Goal: Transaction & Acquisition: Book appointment/travel/reservation

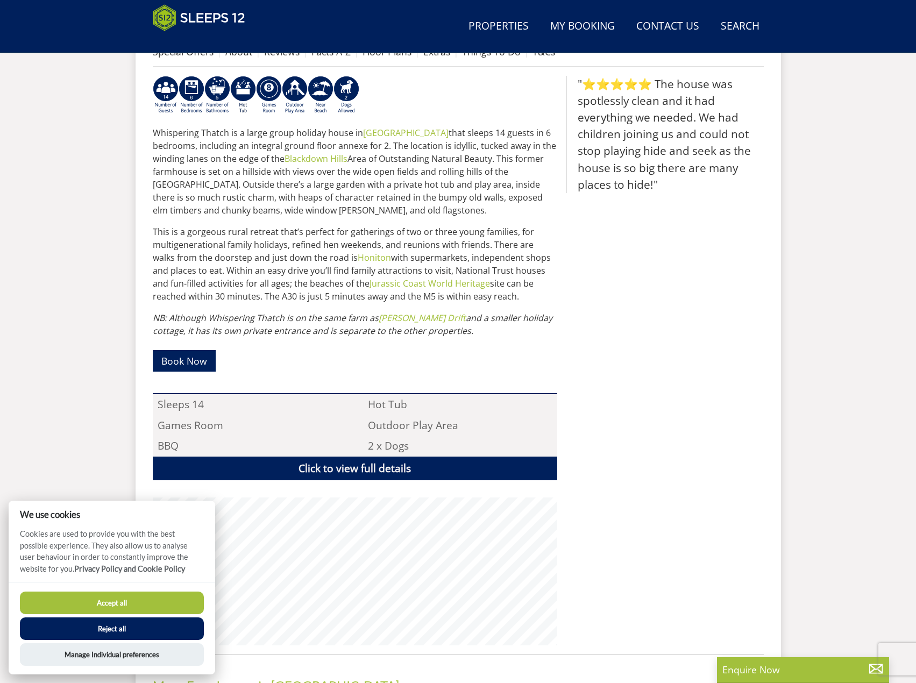
scroll to position [494, 0]
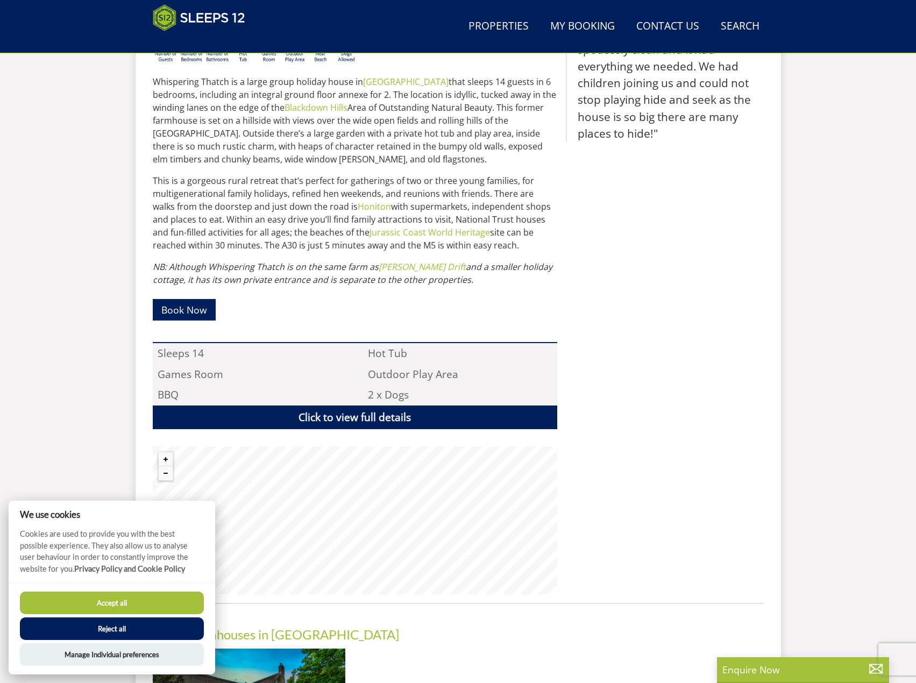
click at [154, 623] on button "Reject all" at bounding box center [112, 629] width 184 height 23
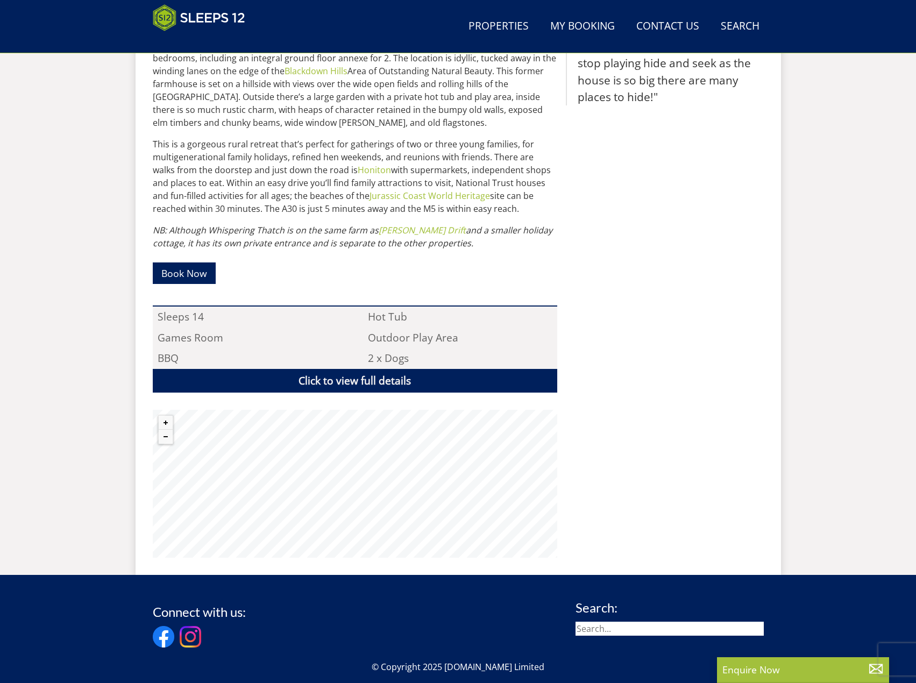
scroll to position [527, 0]
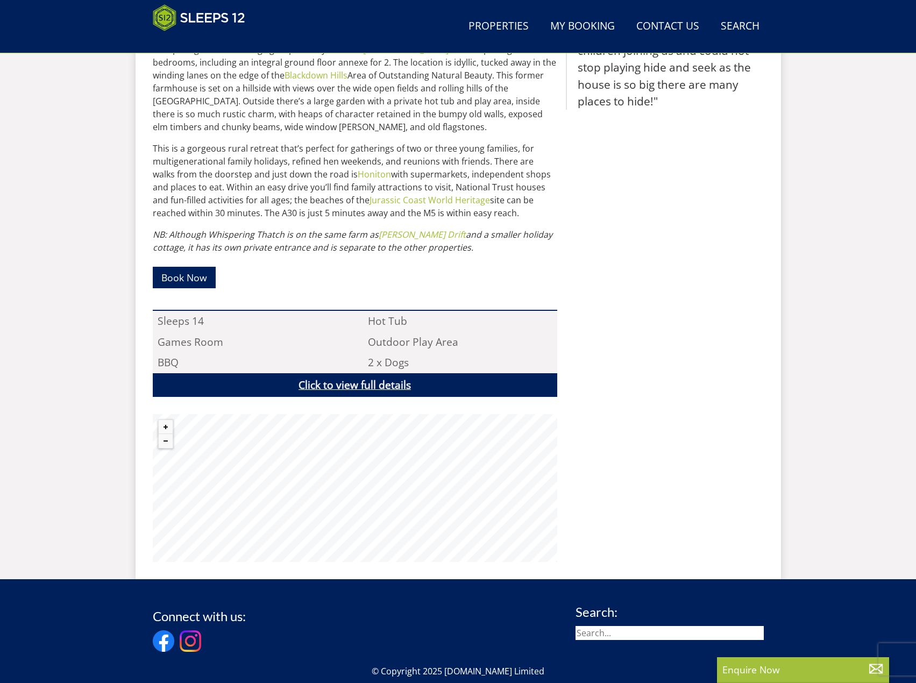
click at [373, 387] on link "Click to view full details" at bounding box center [355, 385] width 405 height 24
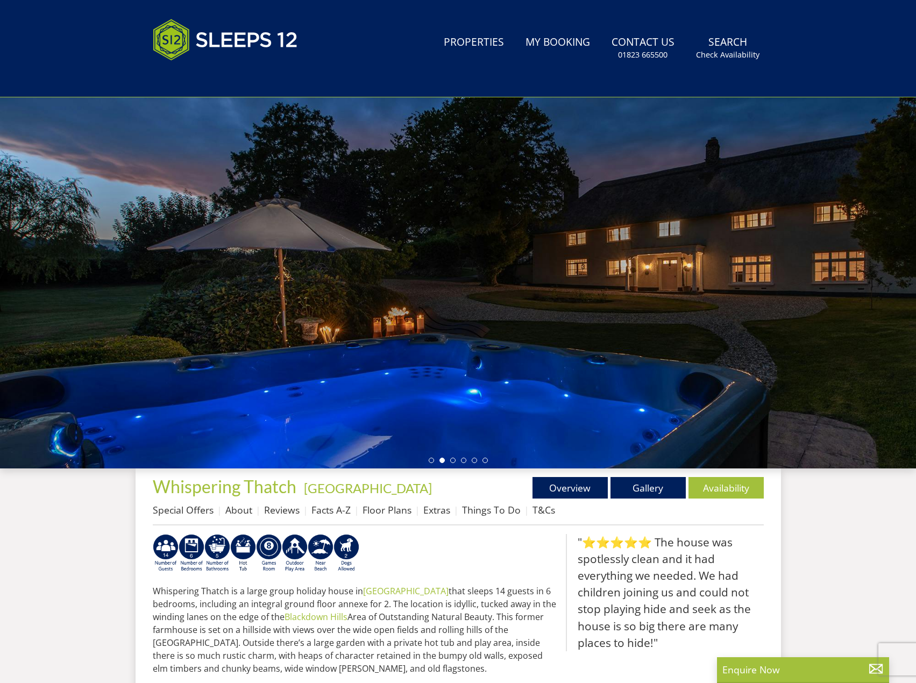
scroll to position [238, 0]
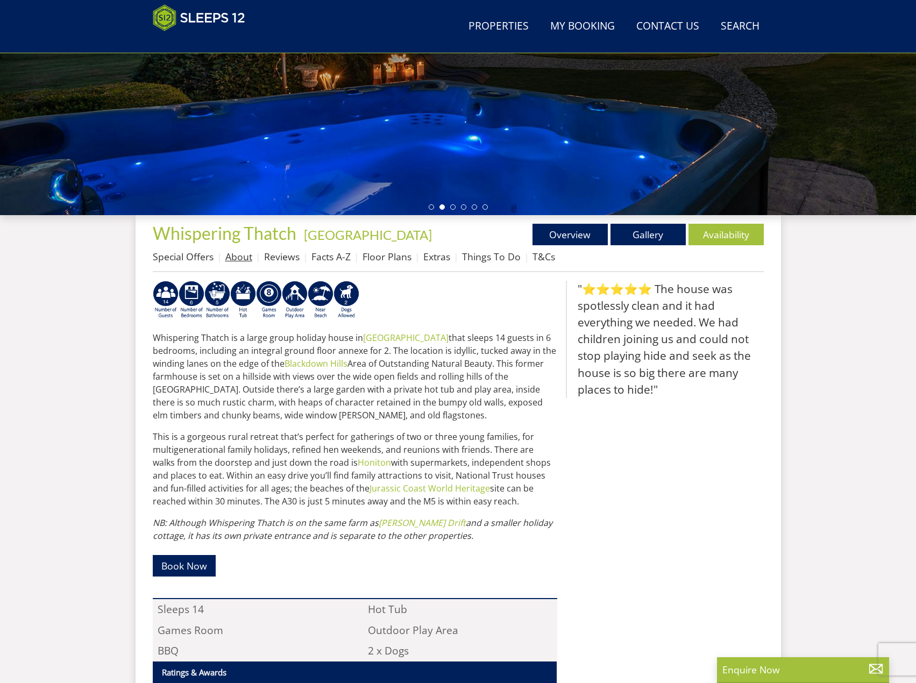
click at [227, 252] on link "About" at bounding box center [238, 256] width 27 height 13
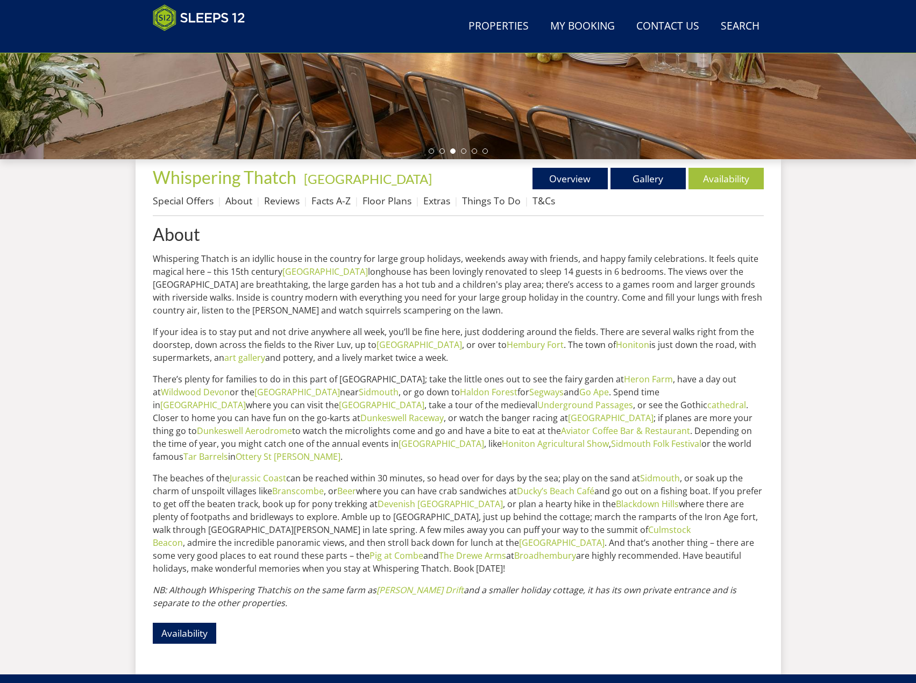
scroll to position [133, 0]
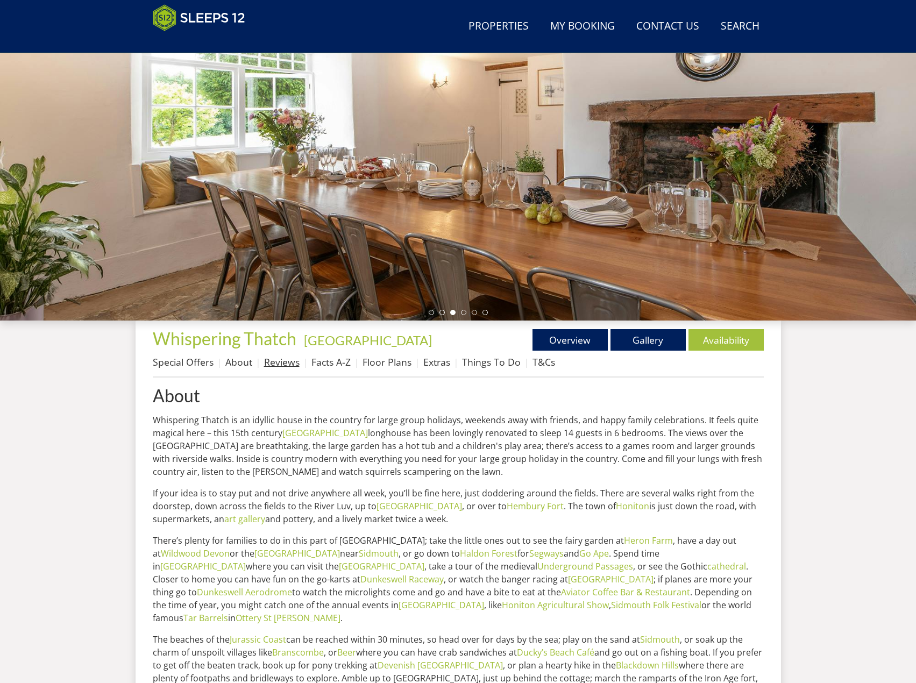
click at [278, 369] on link "Reviews" at bounding box center [282, 362] width 36 height 13
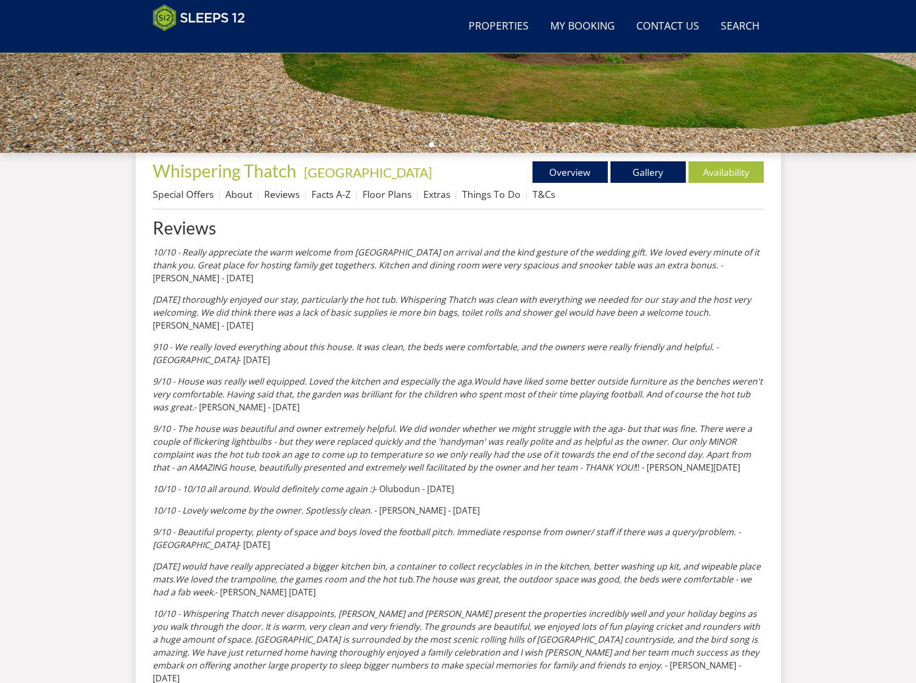
scroll to position [96, 0]
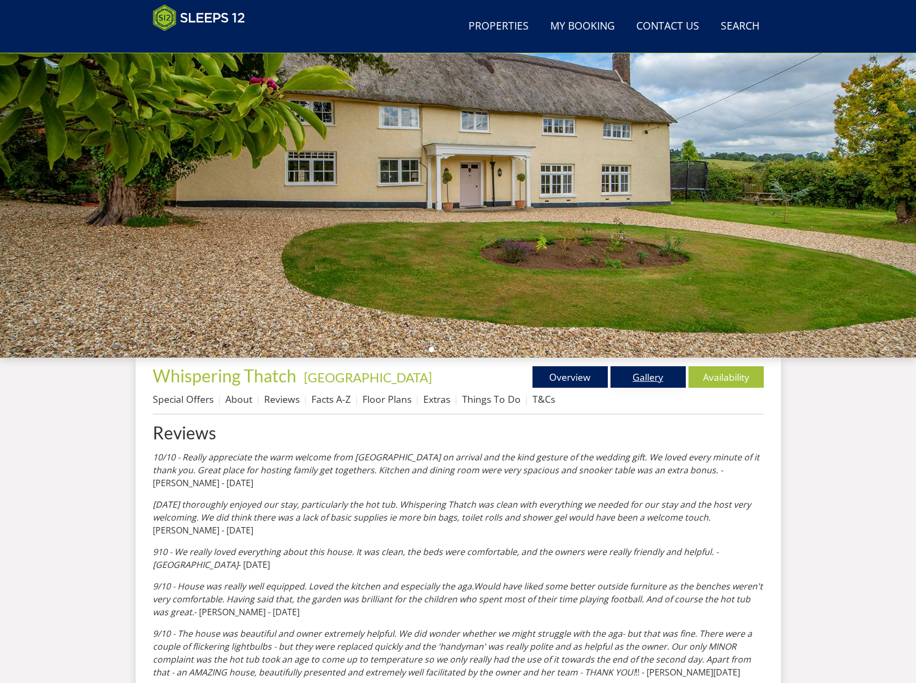
click at [660, 379] on link "Gallery" at bounding box center [648, 377] width 75 height 22
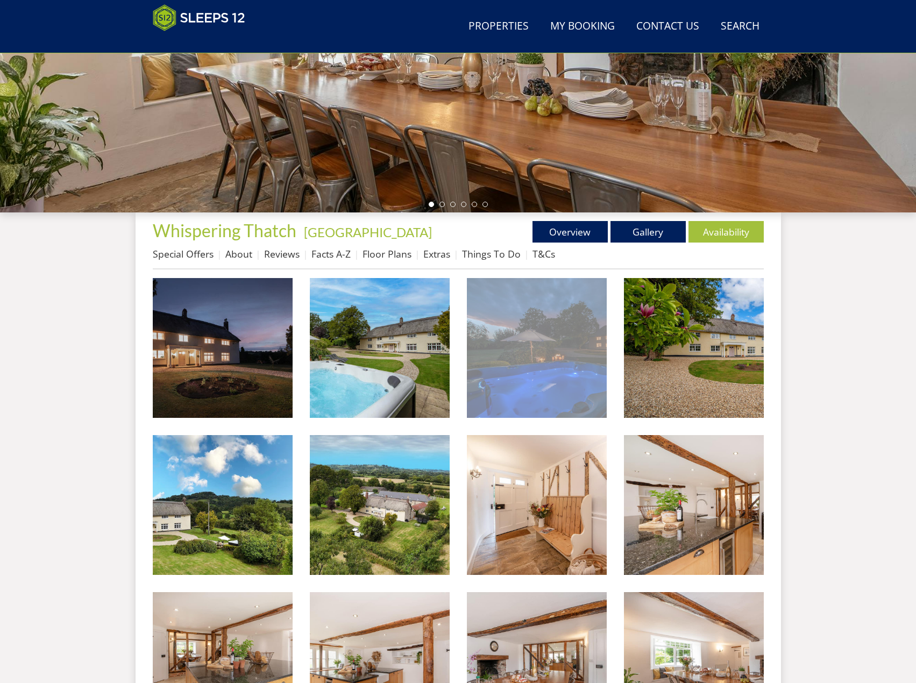
scroll to position [133, 0]
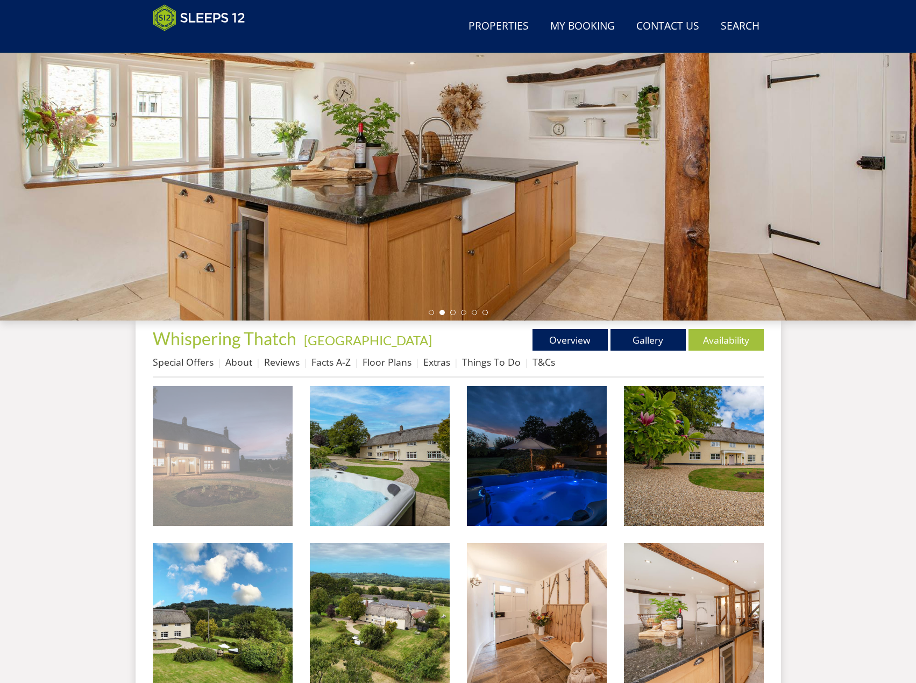
click at [259, 488] on img at bounding box center [223, 456] width 140 height 140
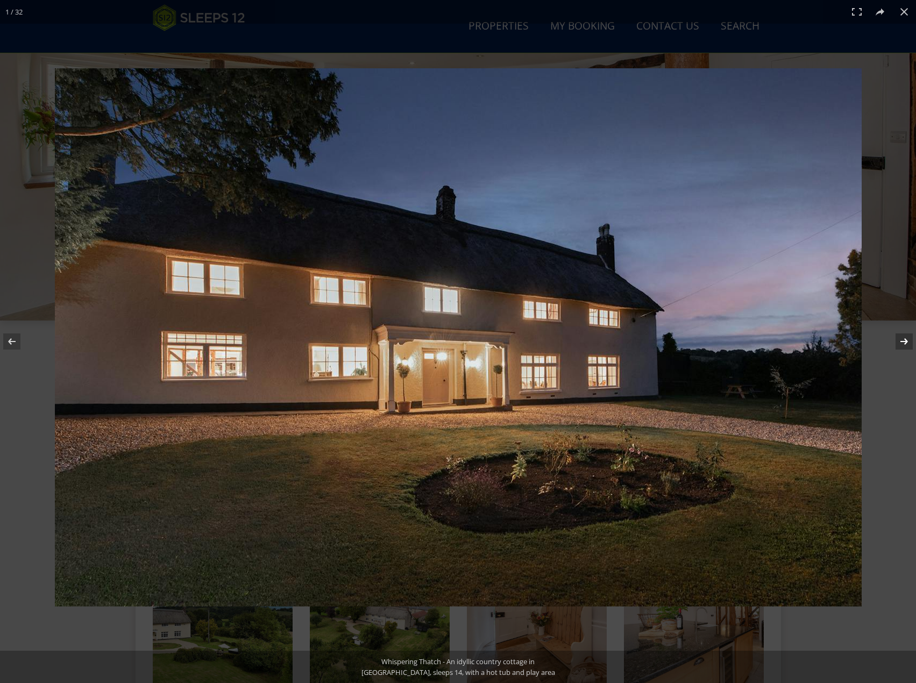
click at [906, 341] on button at bounding box center [898, 342] width 38 height 54
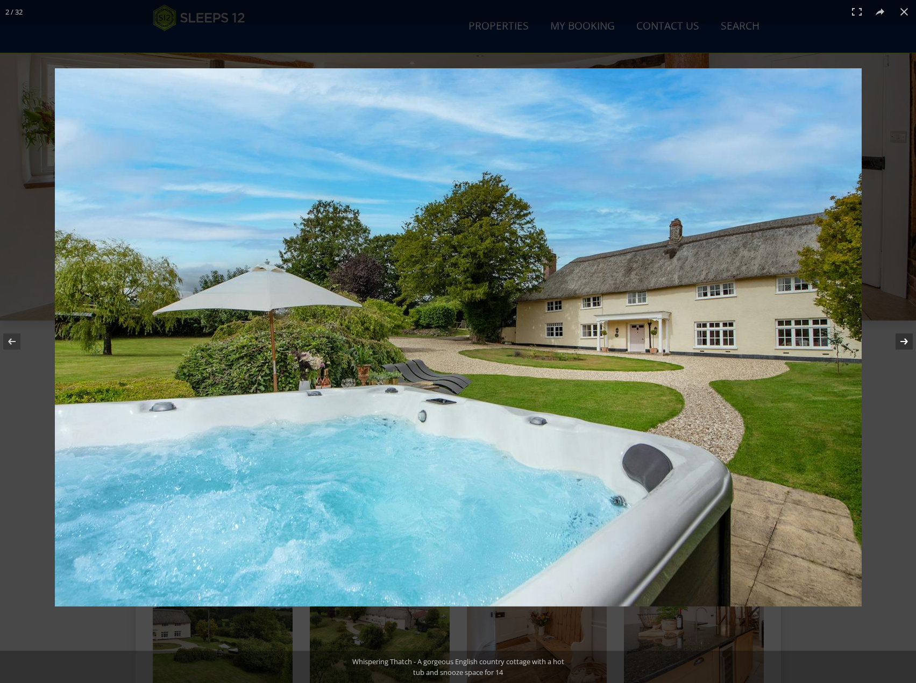
click at [900, 343] on button at bounding box center [898, 342] width 38 height 54
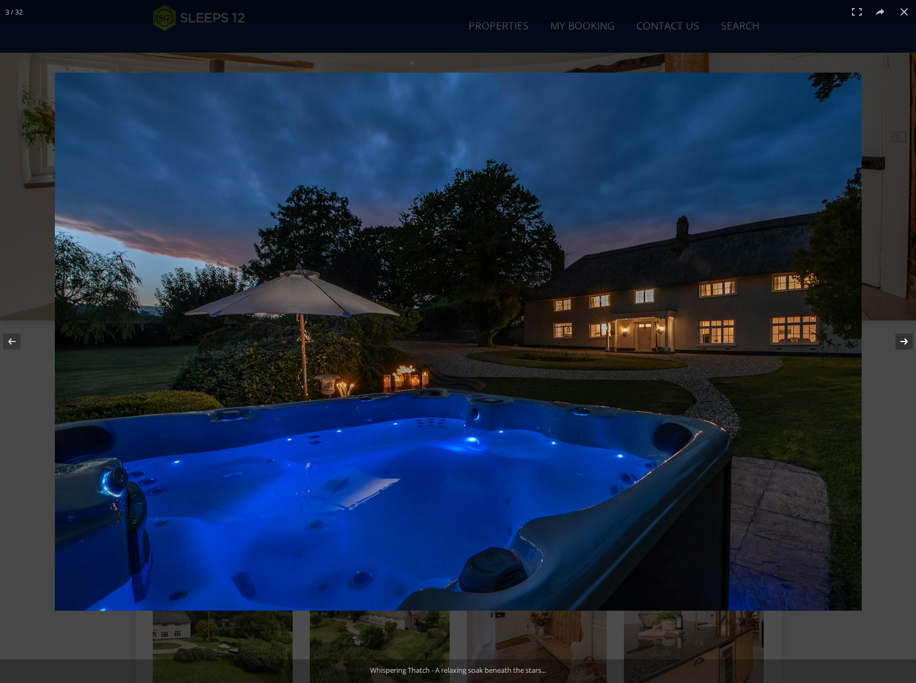
click at [900, 343] on button at bounding box center [898, 342] width 38 height 54
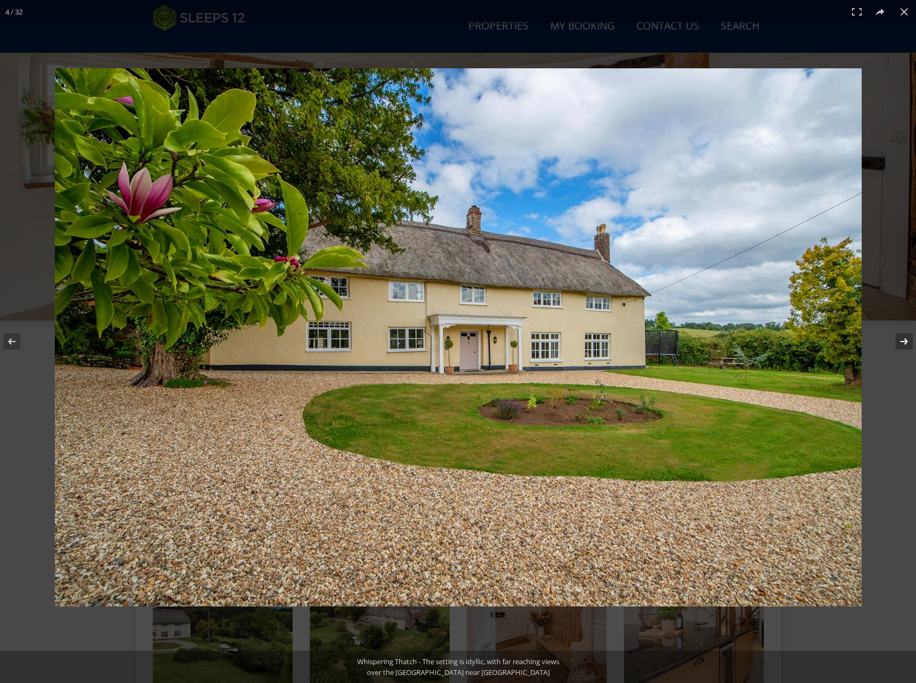
click at [900, 343] on button at bounding box center [898, 342] width 38 height 54
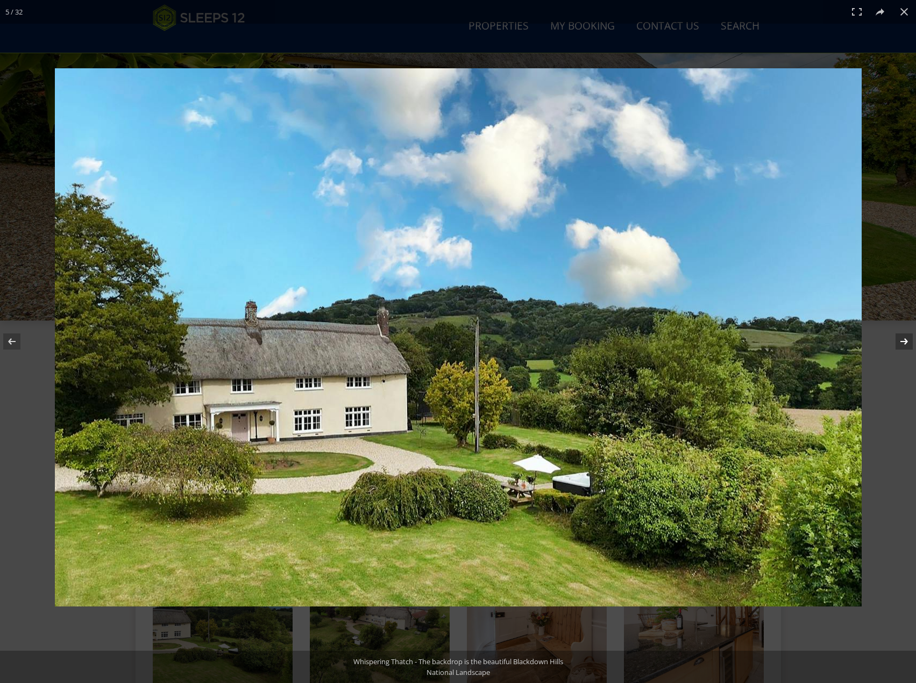
click at [900, 343] on button at bounding box center [898, 342] width 38 height 54
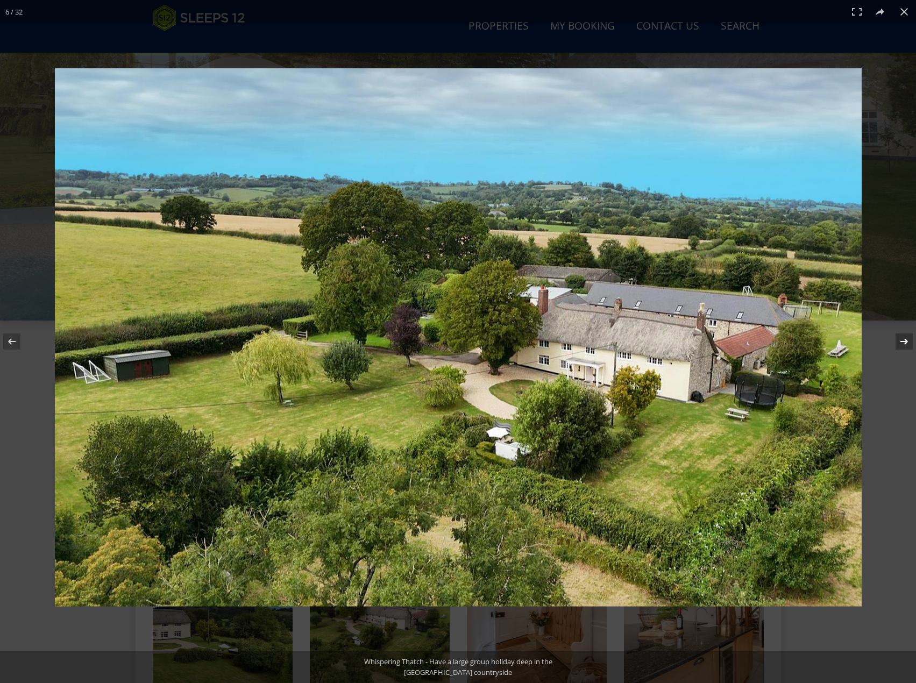
click at [901, 345] on button at bounding box center [898, 342] width 38 height 54
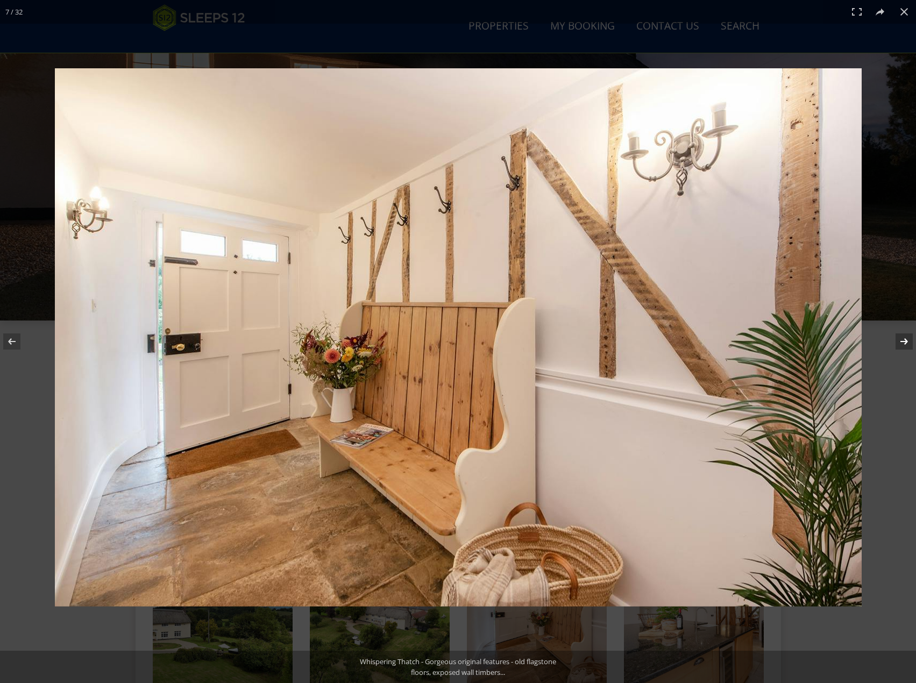
click at [901, 342] on button at bounding box center [898, 342] width 38 height 54
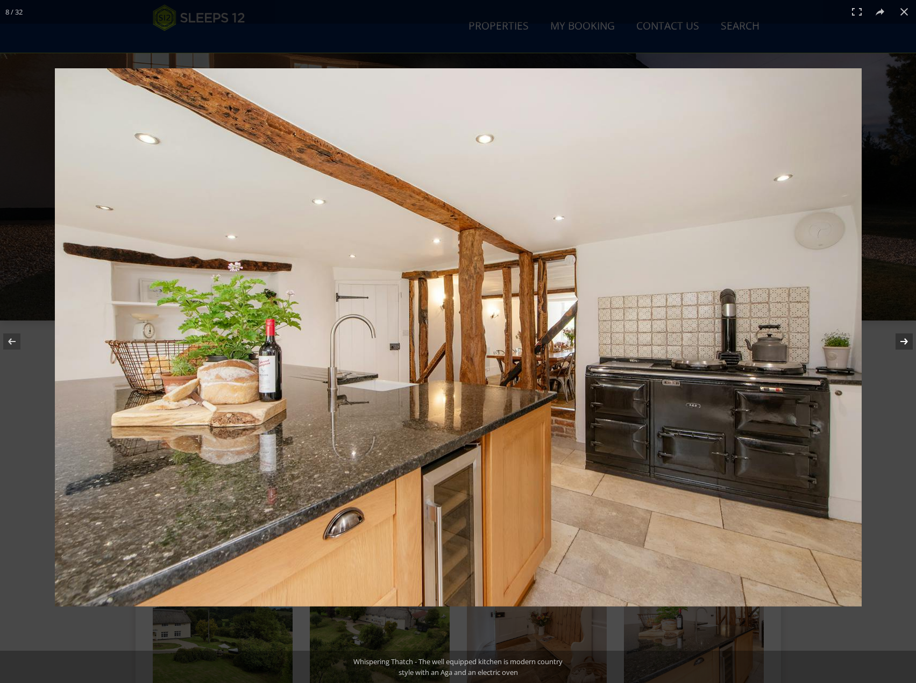
click at [901, 342] on button at bounding box center [898, 342] width 38 height 54
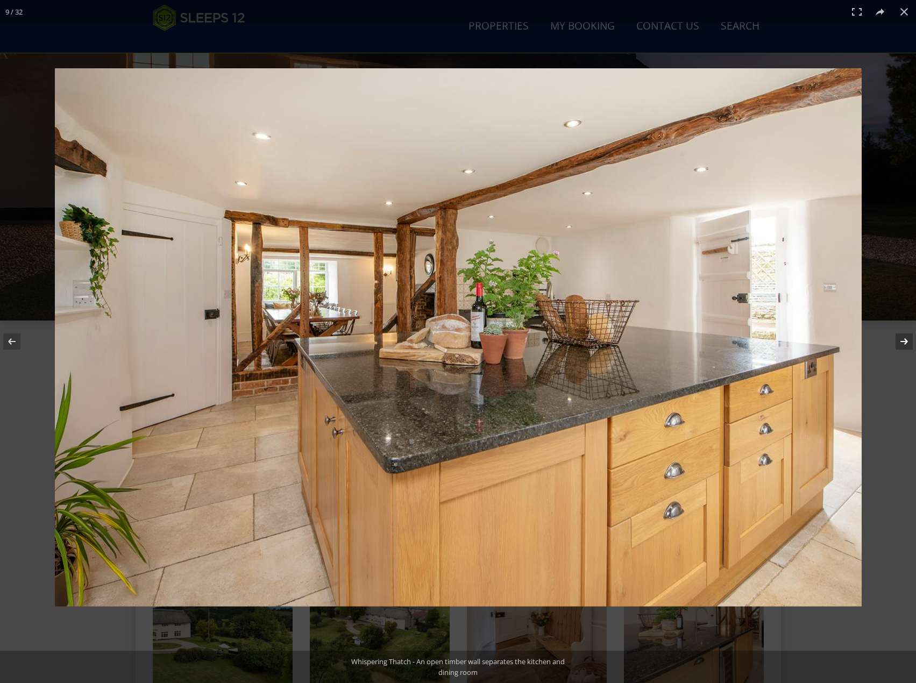
click at [901, 342] on button at bounding box center [898, 342] width 38 height 54
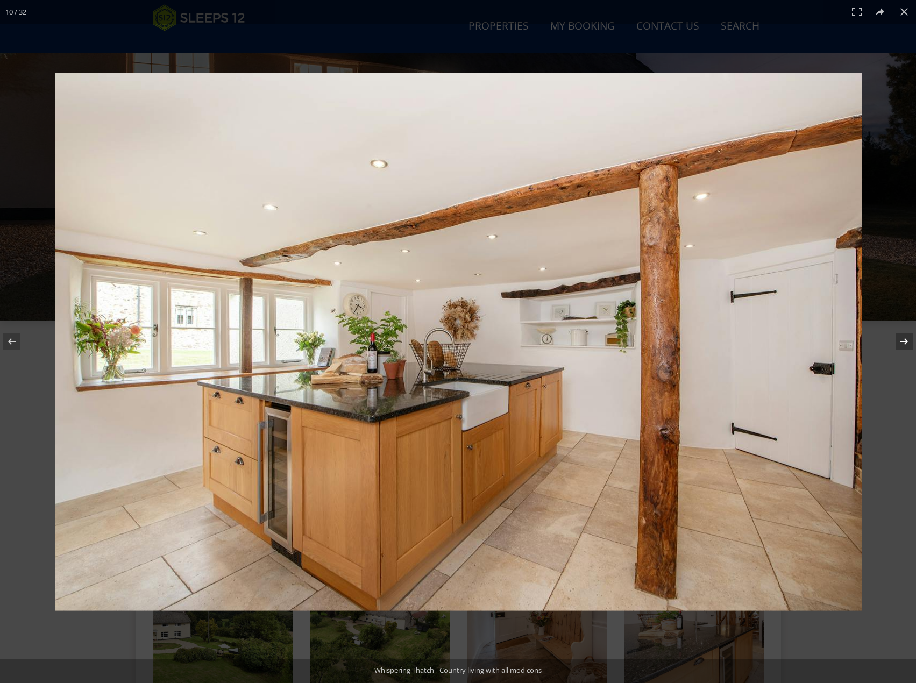
click at [901, 342] on button at bounding box center [898, 342] width 38 height 54
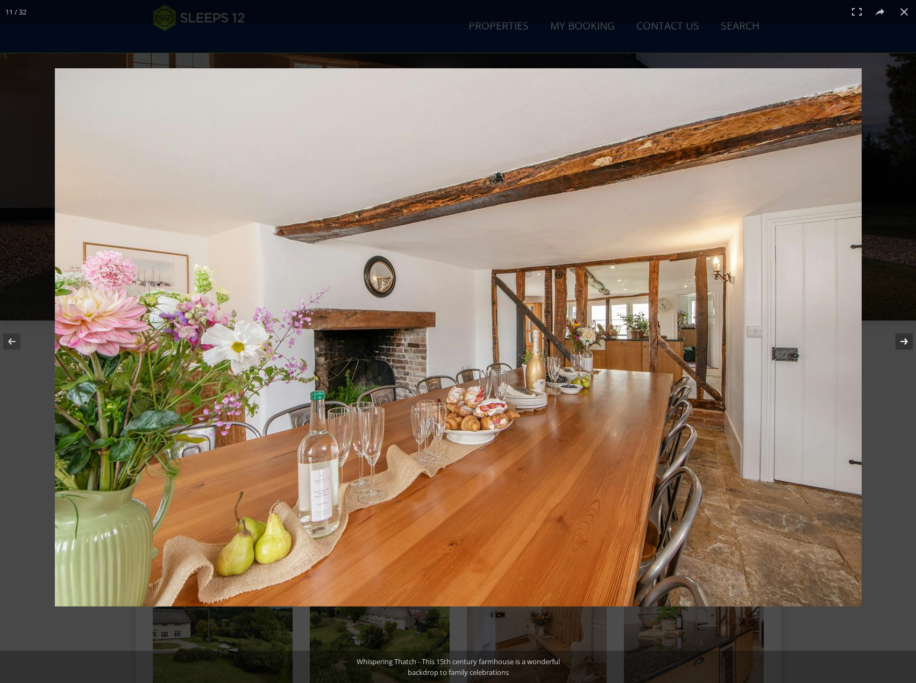
click at [901, 342] on button at bounding box center [898, 342] width 38 height 54
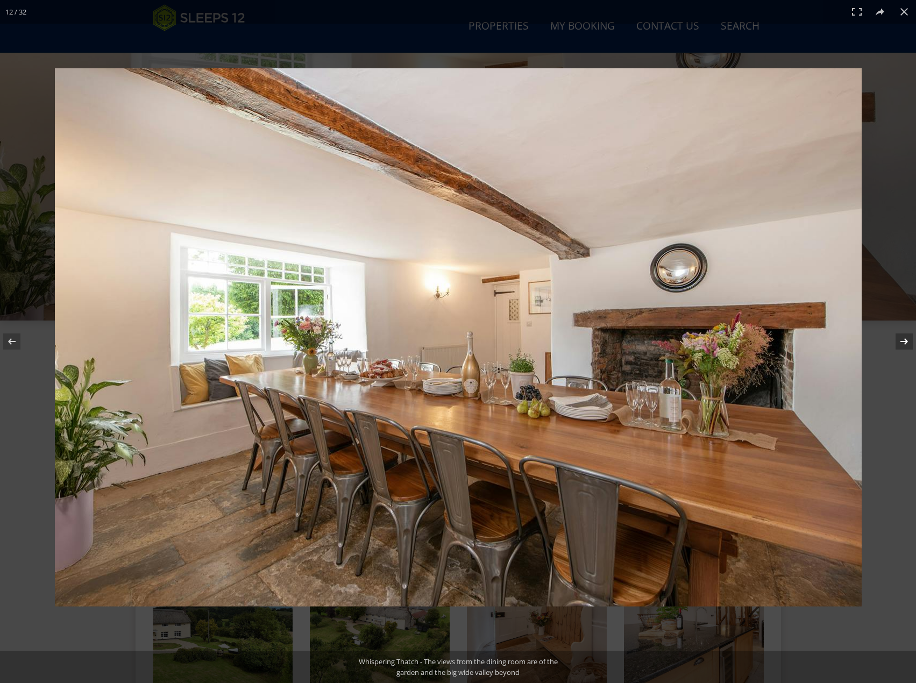
click at [901, 342] on button at bounding box center [898, 342] width 38 height 54
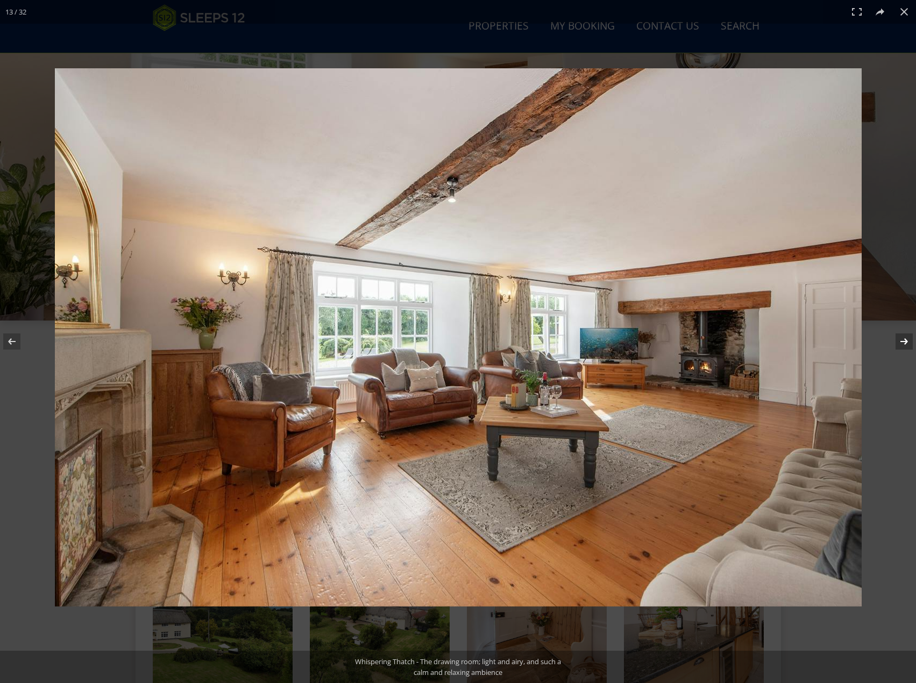
click at [901, 342] on button at bounding box center [898, 342] width 38 height 54
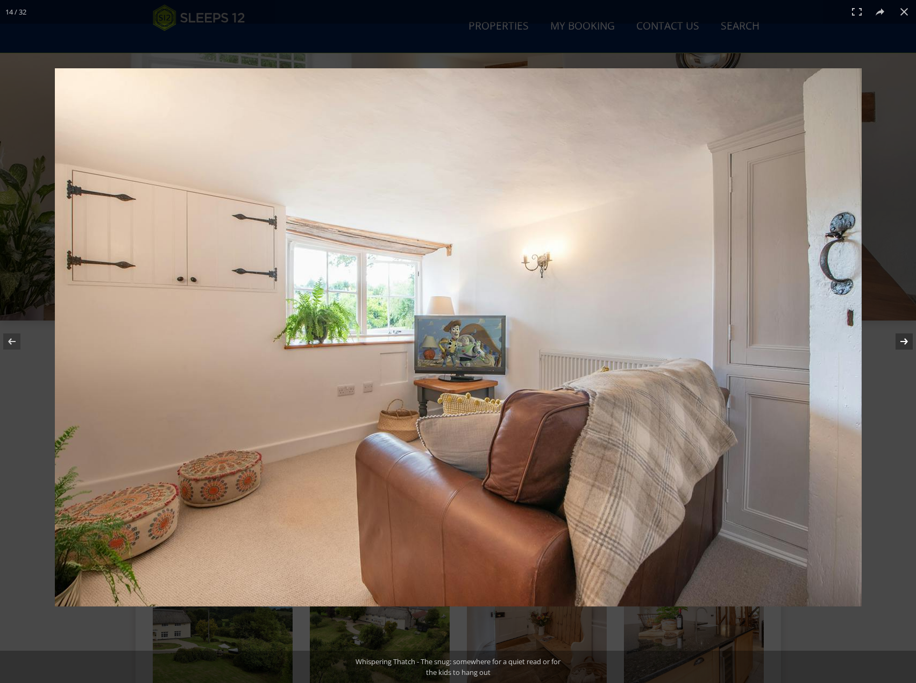
click at [901, 342] on button at bounding box center [898, 342] width 38 height 54
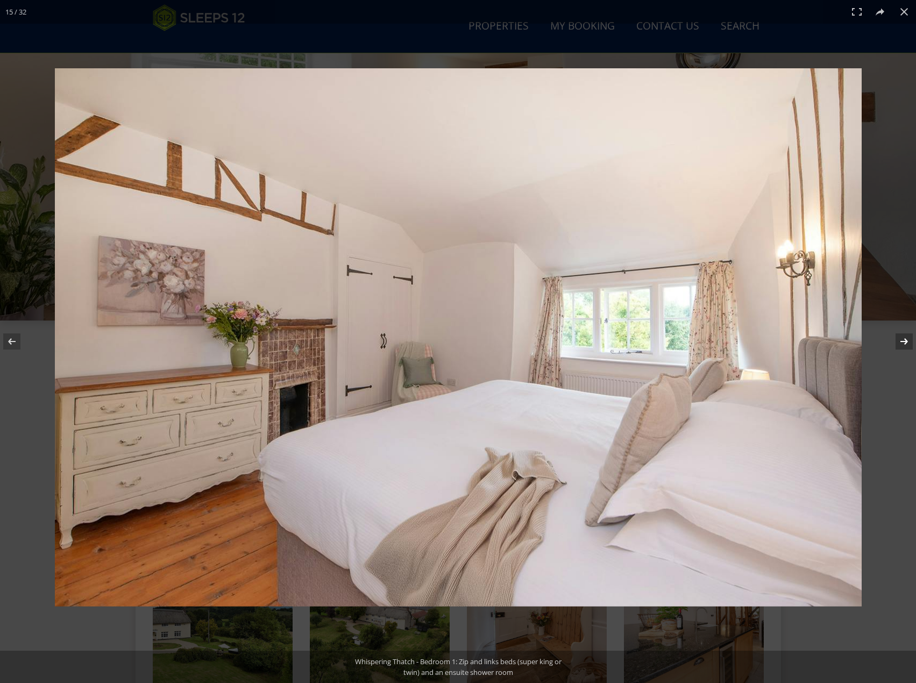
click at [901, 342] on button at bounding box center [898, 342] width 38 height 54
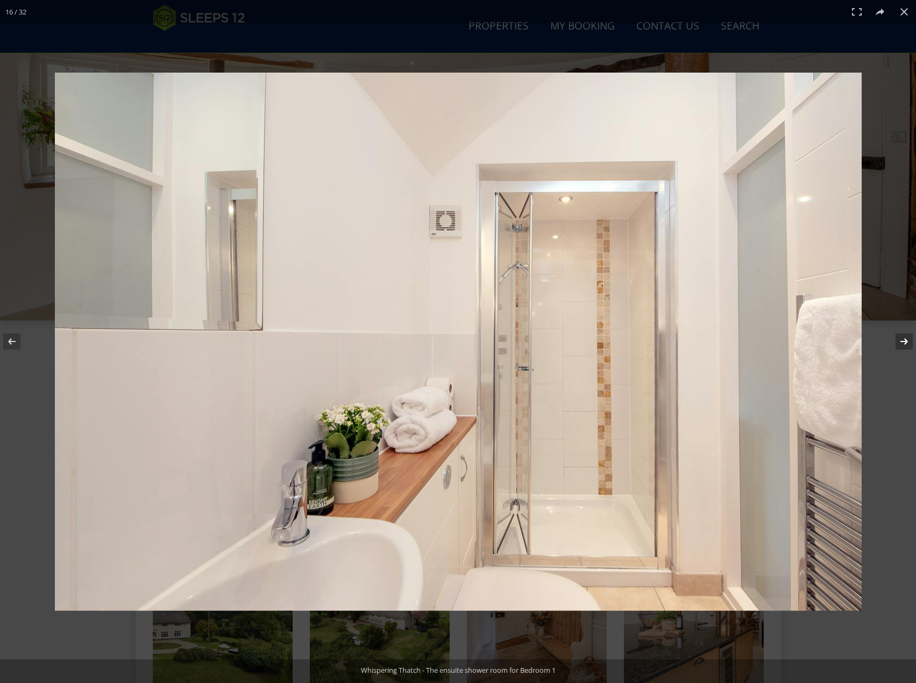
click at [901, 342] on button at bounding box center [898, 342] width 38 height 54
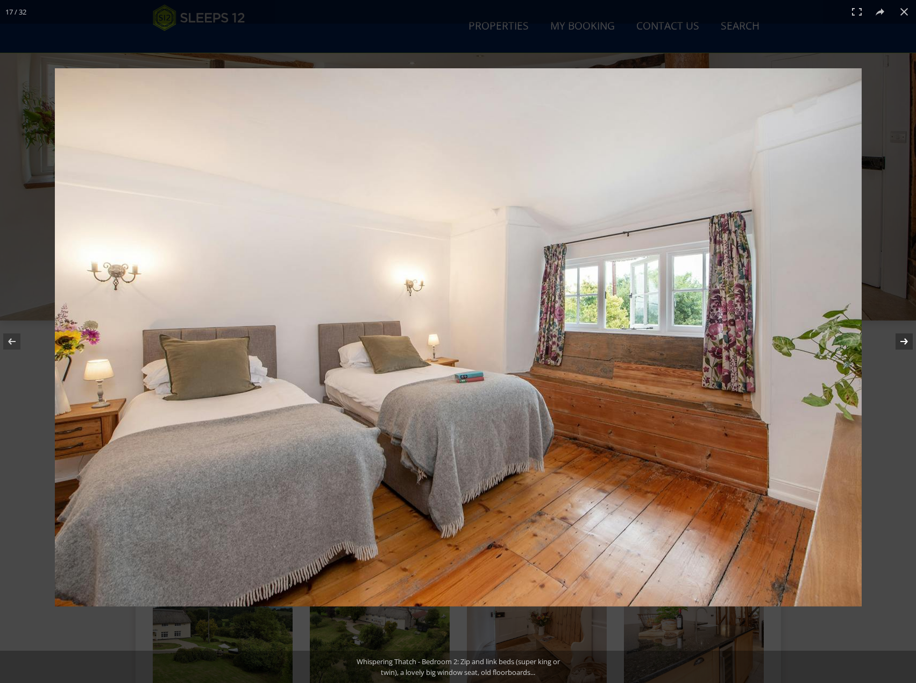
click at [901, 342] on button at bounding box center [898, 342] width 38 height 54
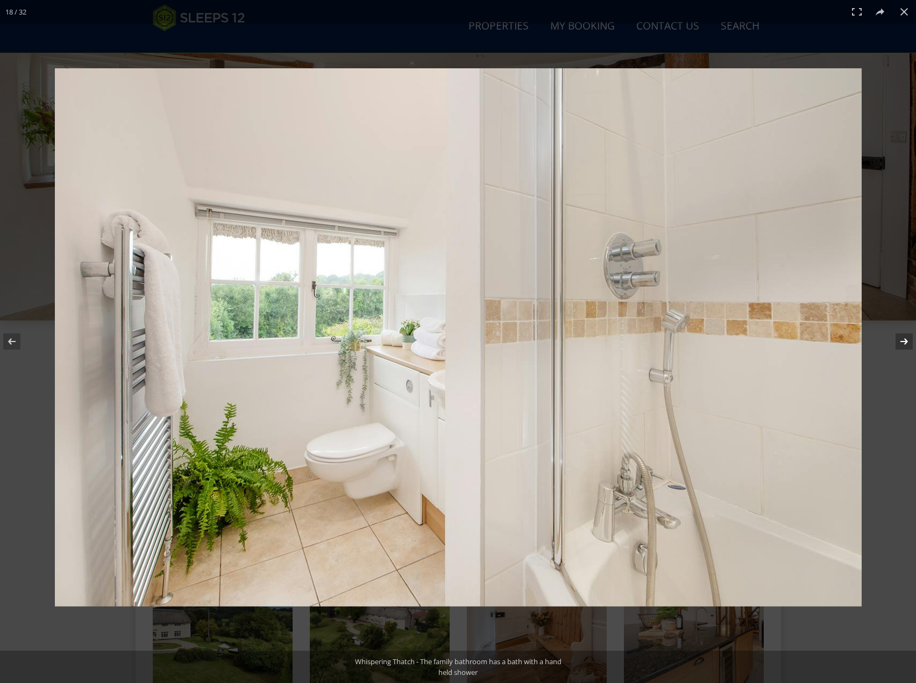
click at [901, 342] on button at bounding box center [898, 342] width 38 height 54
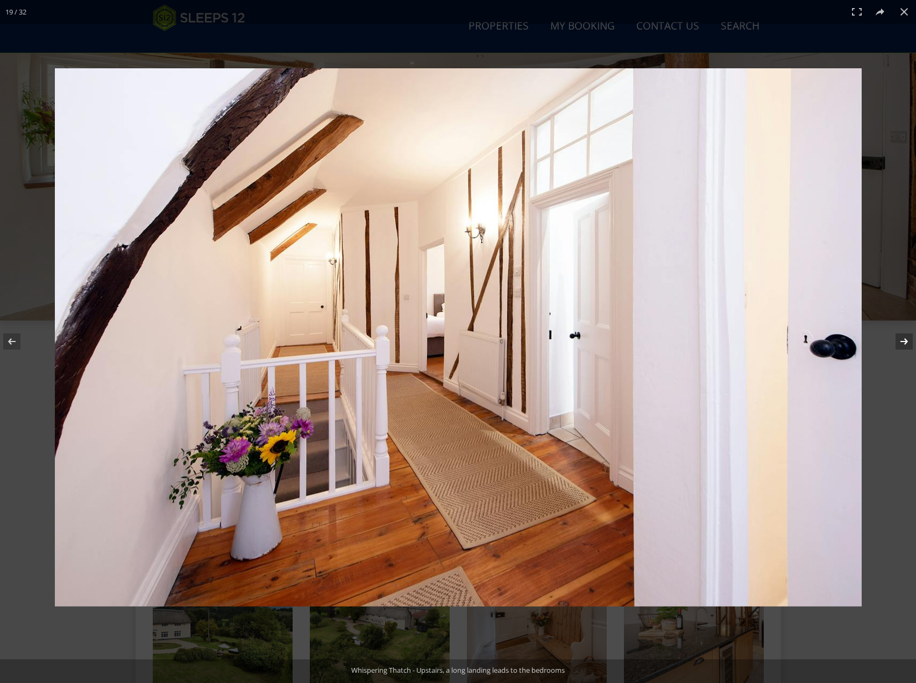
click at [901, 342] on button at bounding box center [898, 342] width 38 height 54
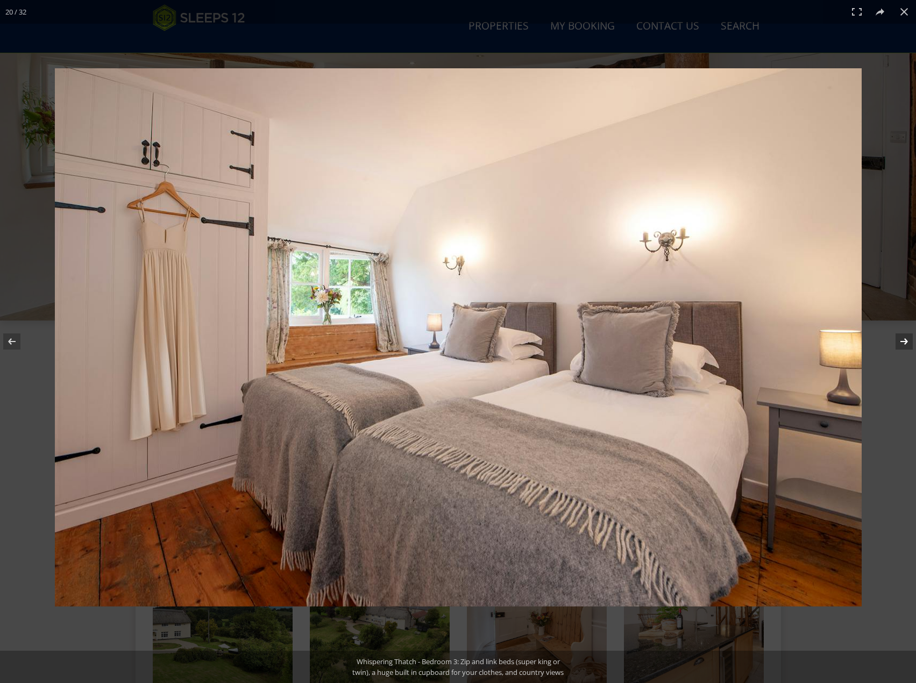
click at [901, 342] on button at bounding box center [898, 342] width 38 height 54
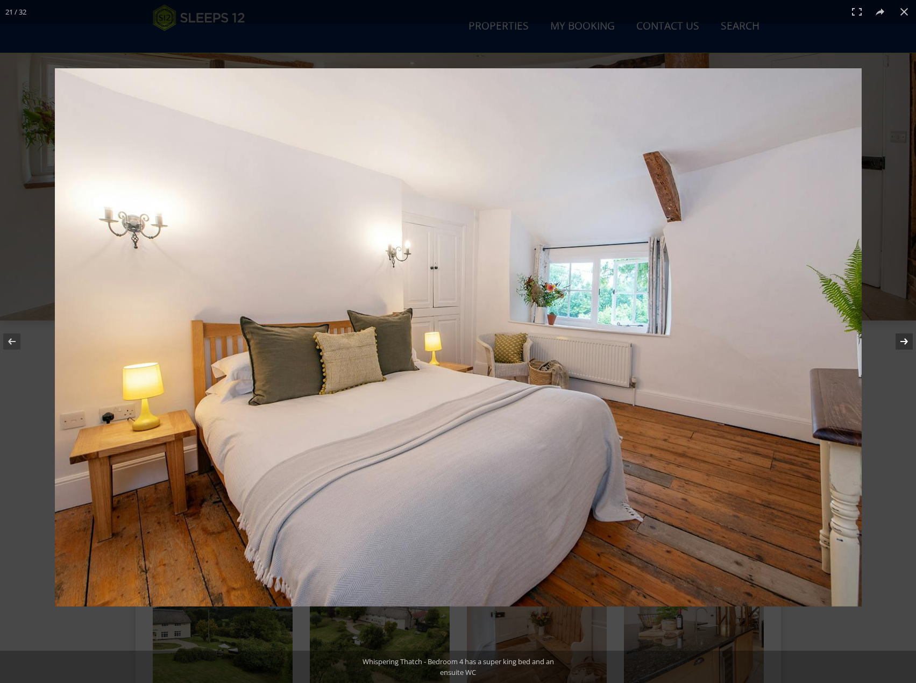
click at [901, 342] on button at bounding box center [898, 342] width 38 height 54
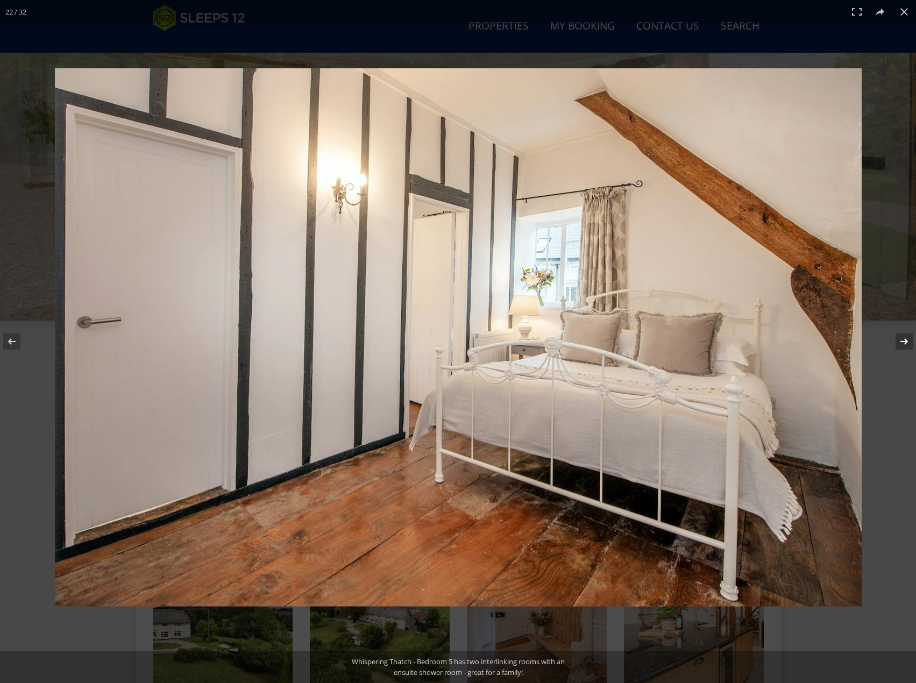
click at [901, 342] on button at bounding box center [898, 342] width 38 height 54
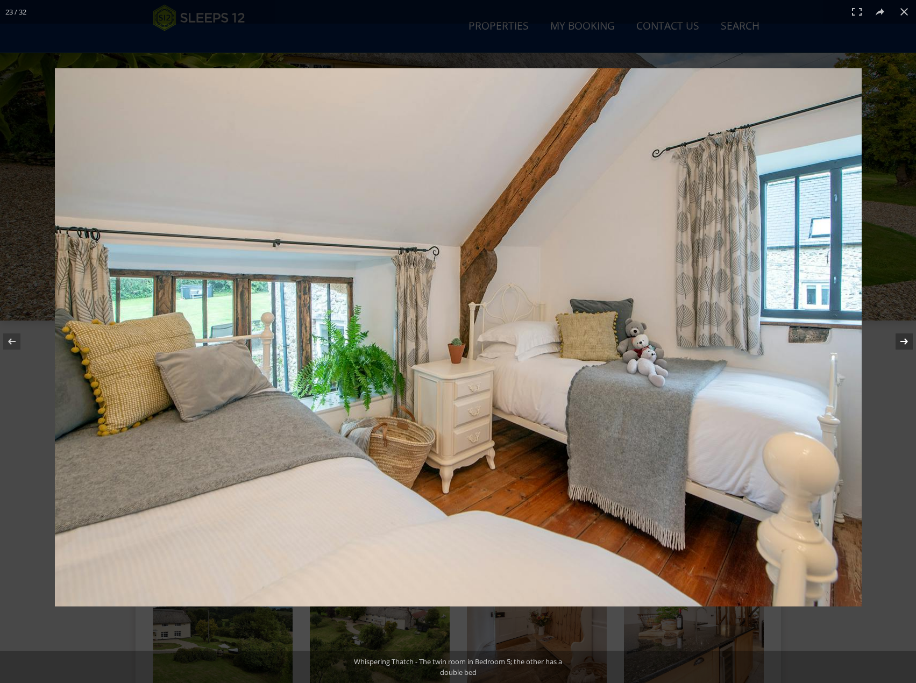
click at [901, 342] on button at bounding box center [898, 342] width 38 height 54
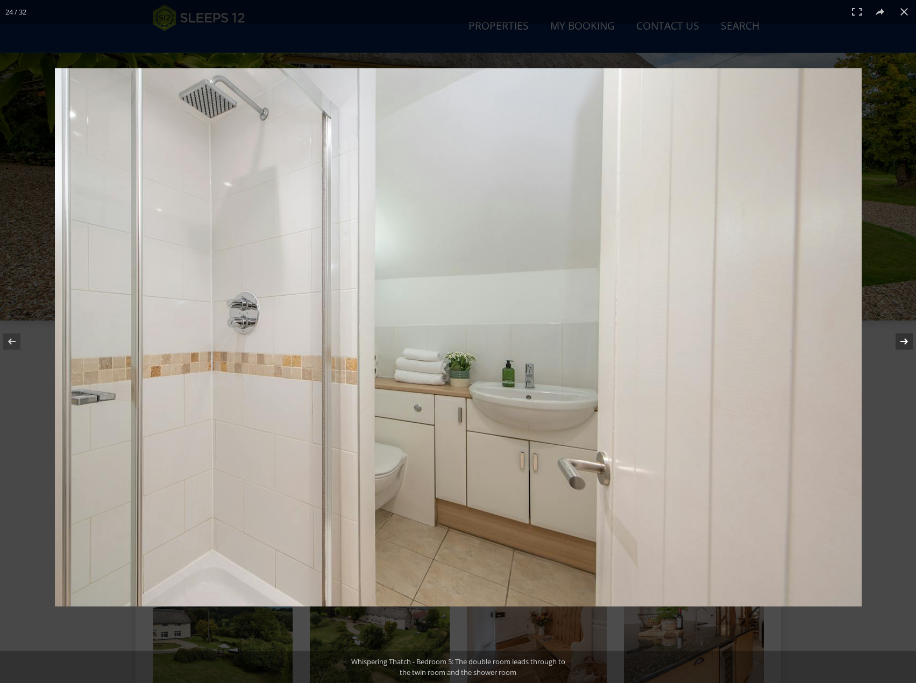
click at [901, 342] on button at bounding box center [898, 342] width 38 height 54
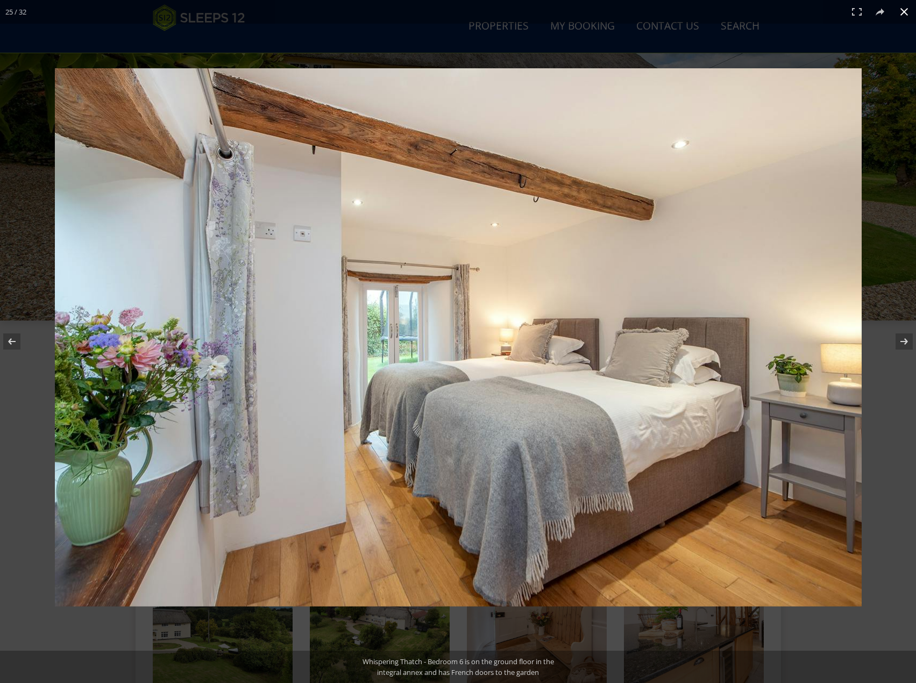
click at [910, 12] on button at bounding box center [905, 12] width 24 height 24
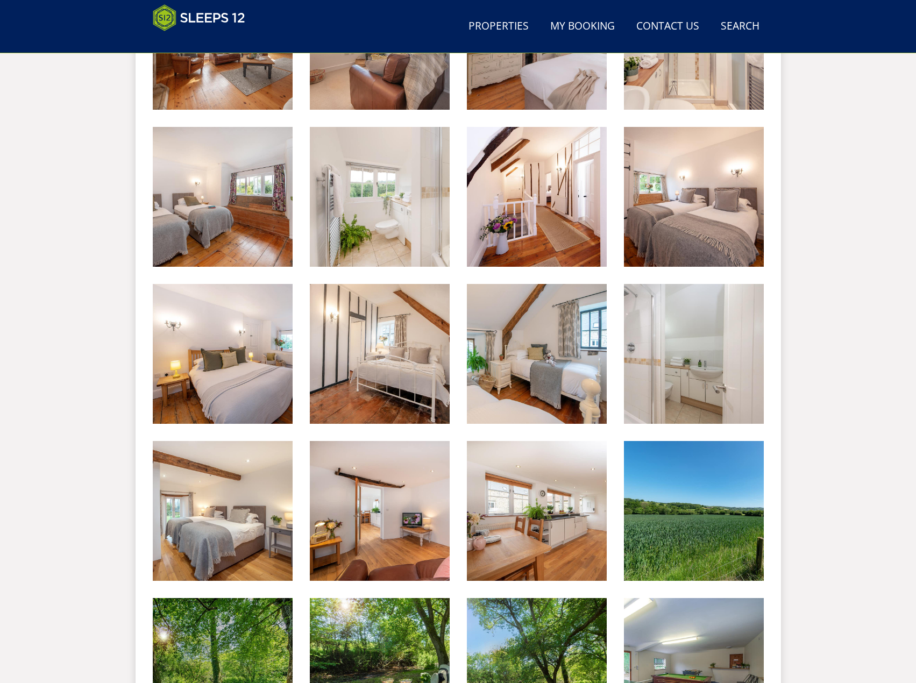
scroll to position [1209, 0]
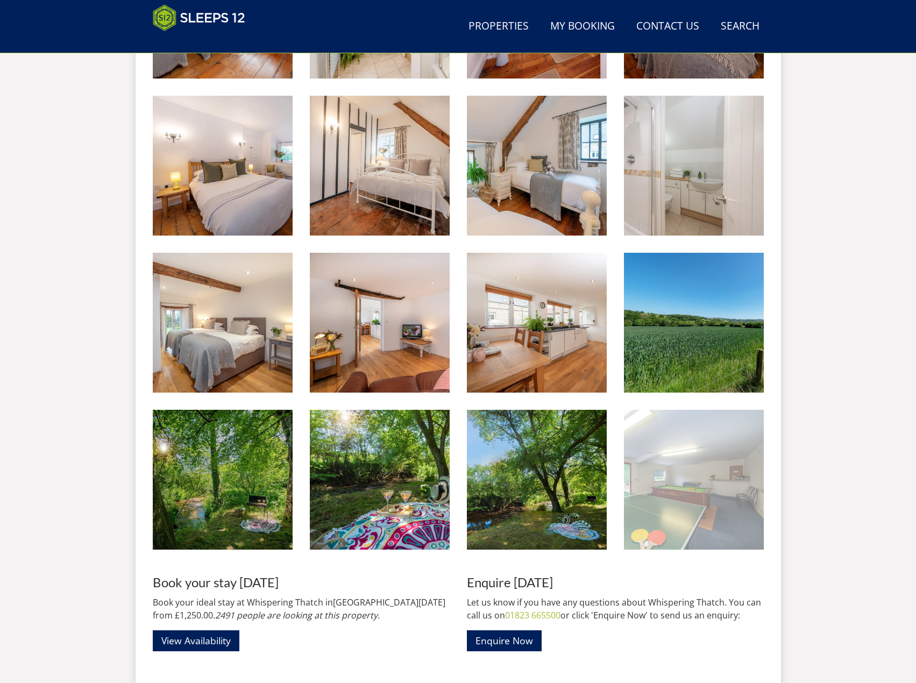
click at [700, 506] on img at bounding box center [694, 480] width 140 height 140
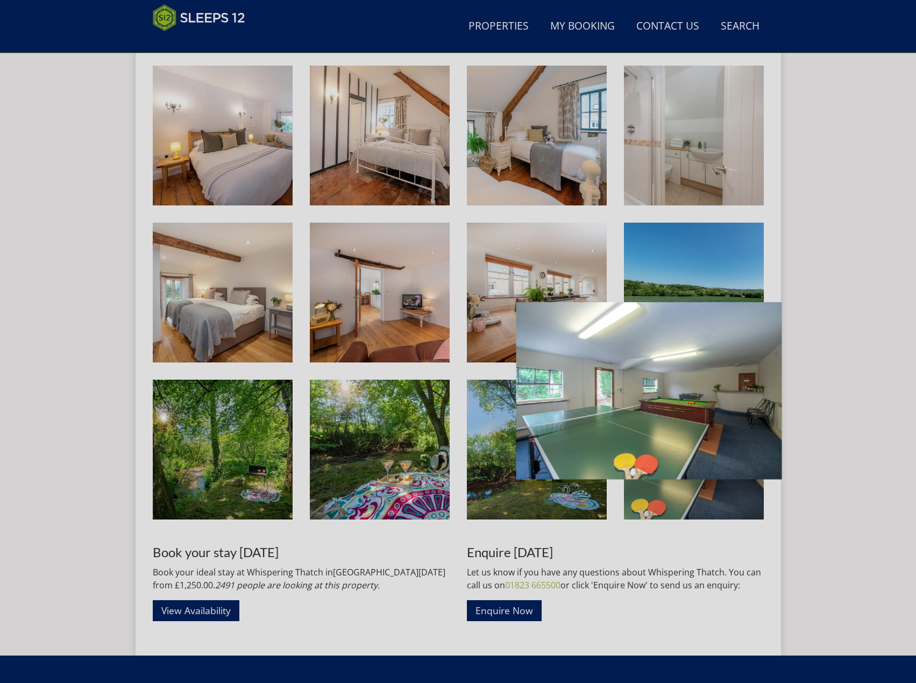
scroll to position [1263, 0]
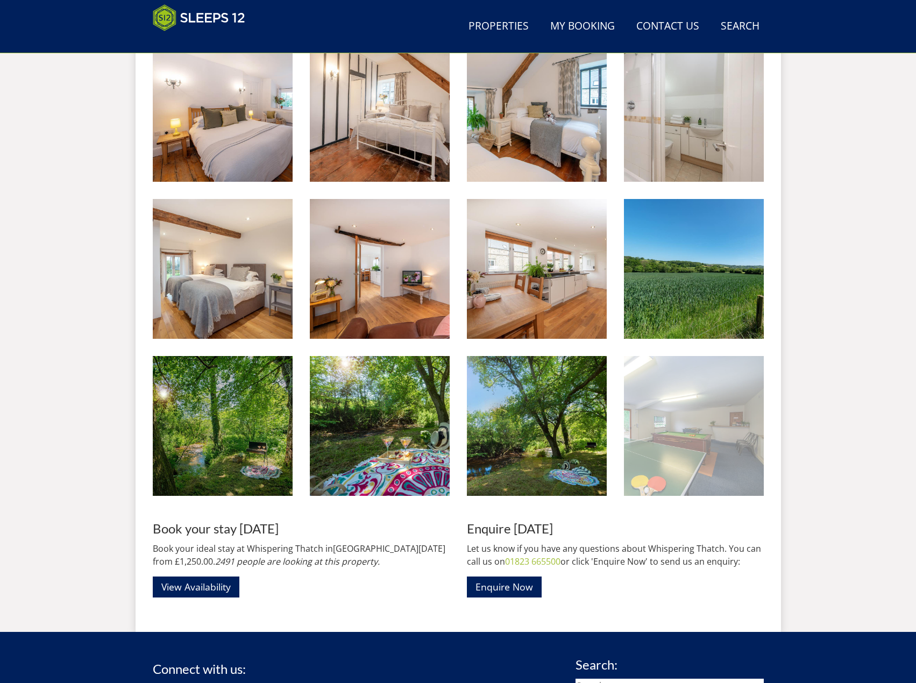
click at [640, 432] on img at bounding box center [694, 426] width 140 height 140
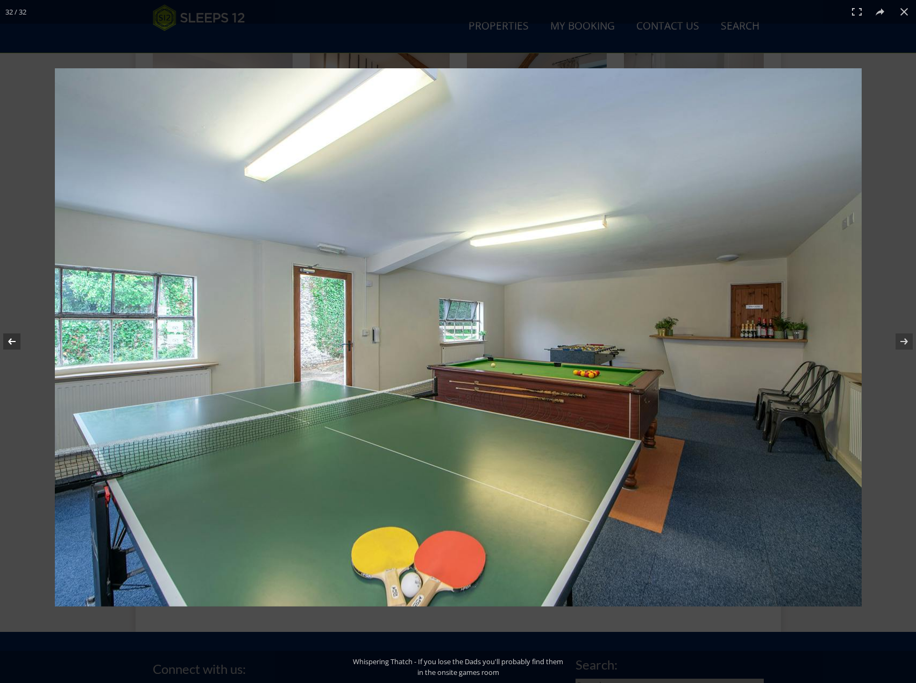
click at [6, 343] on button at bounding box center [19, 342] width 38 height 54
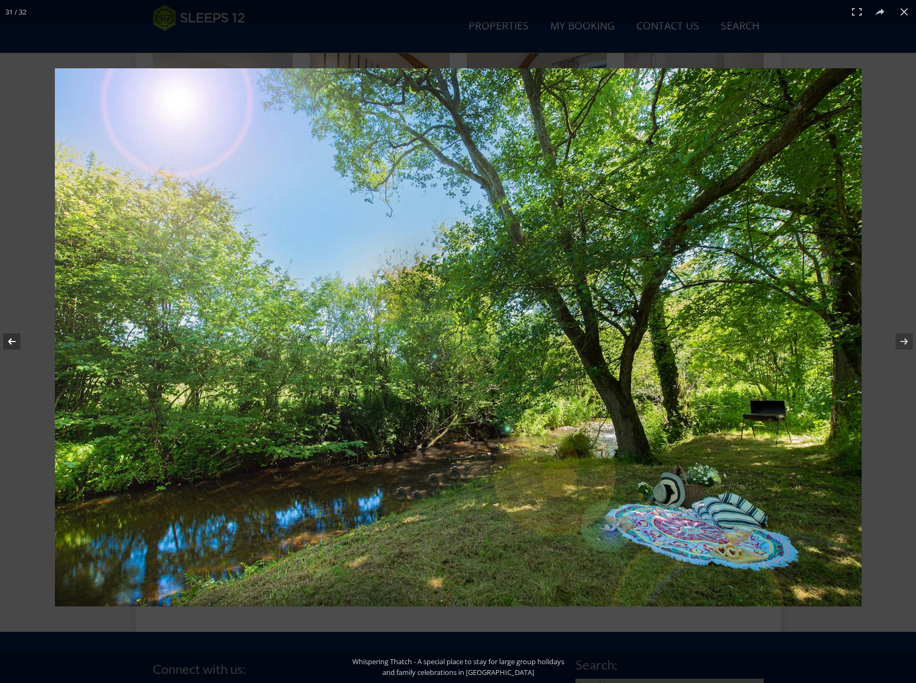
click at [6, 343] on button at bounding box center [19, 342] width 38 height 54
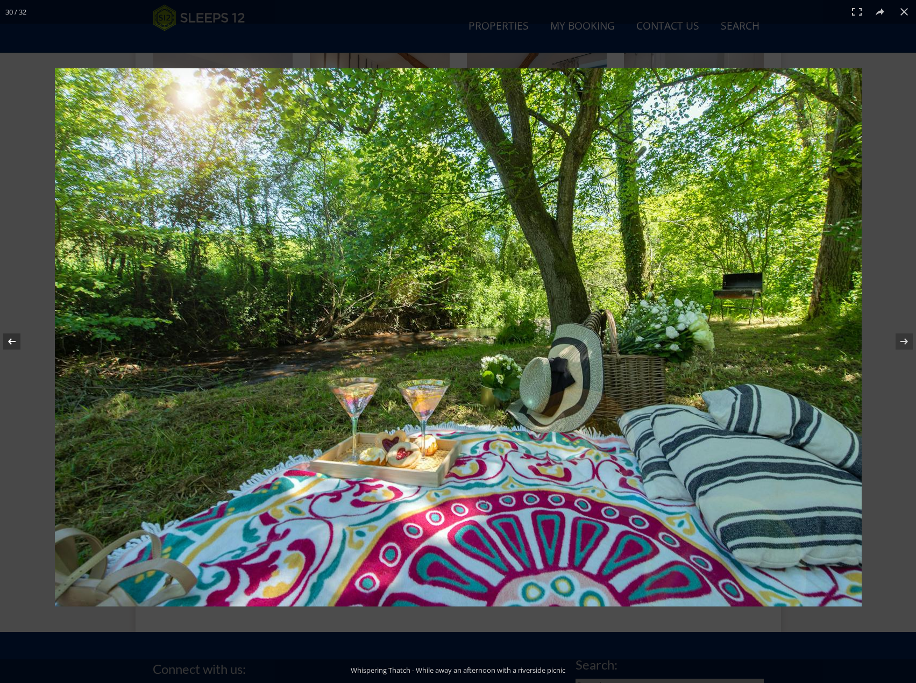
click at [6, 343] on button at bounding box center [19, 342] width 38 height 54
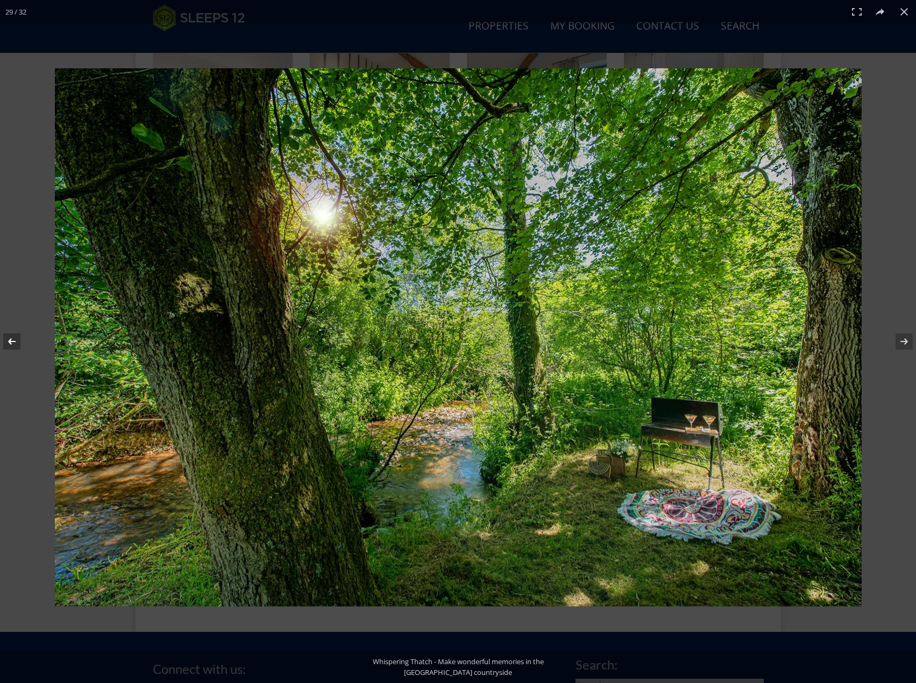
click at [6, 343] on button at bounding box center [19, 342] width 38 height 54
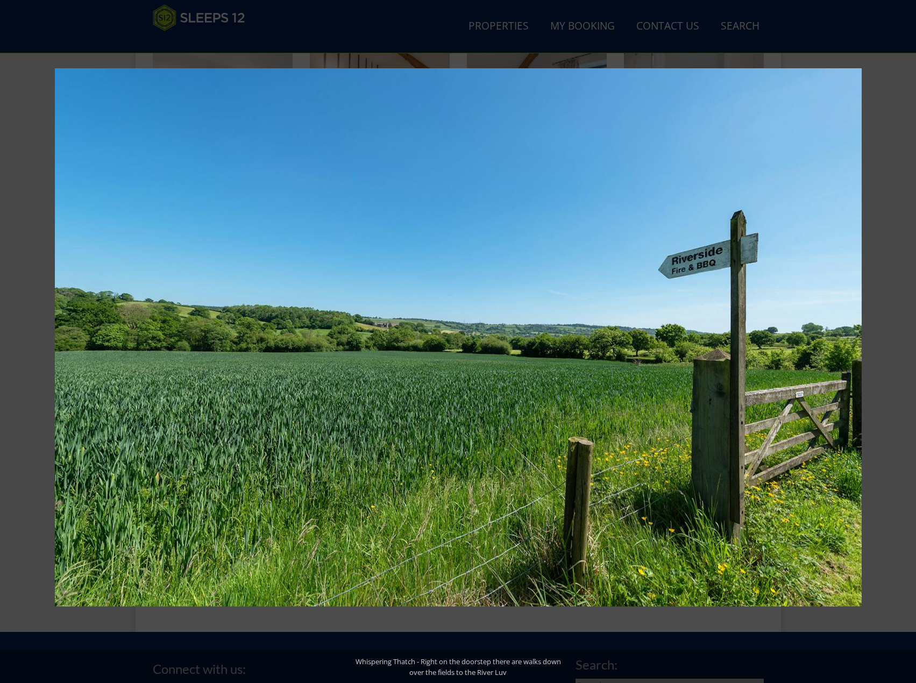
click at [6, 343] on button at bounding box center [19, 342] width 38 height 54
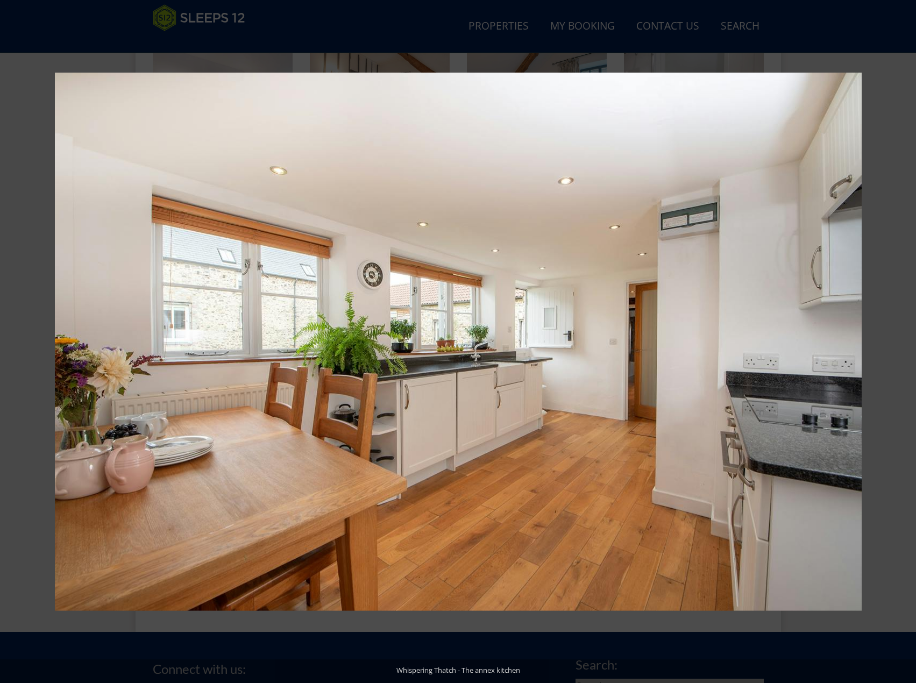
click at [6, 343] on button at bounding box center [19, 342] width 38 height 54
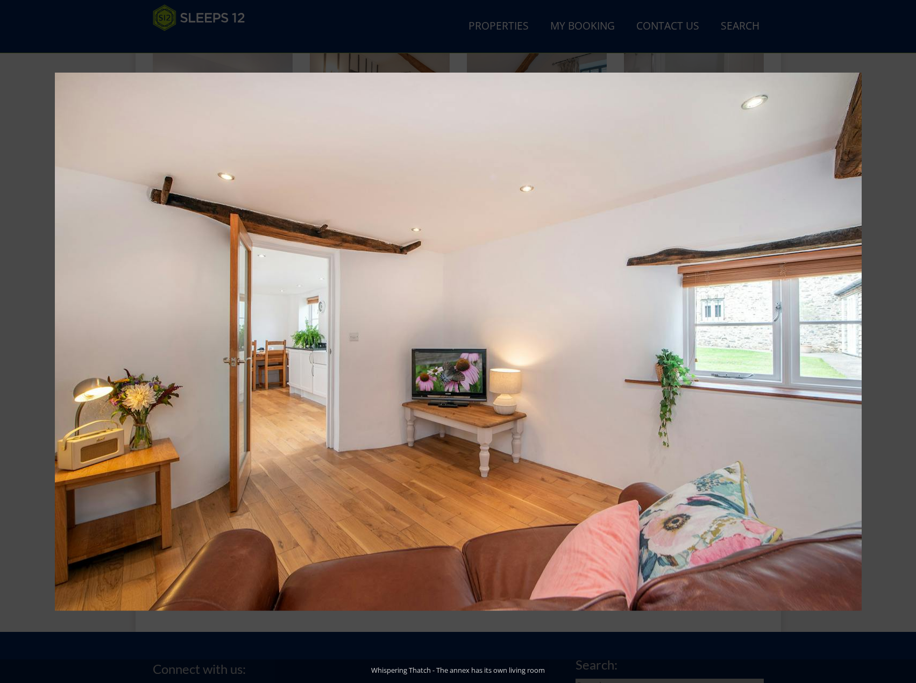
click at [6, 343] on button at bounding box center [19, 342] width 38 height 54
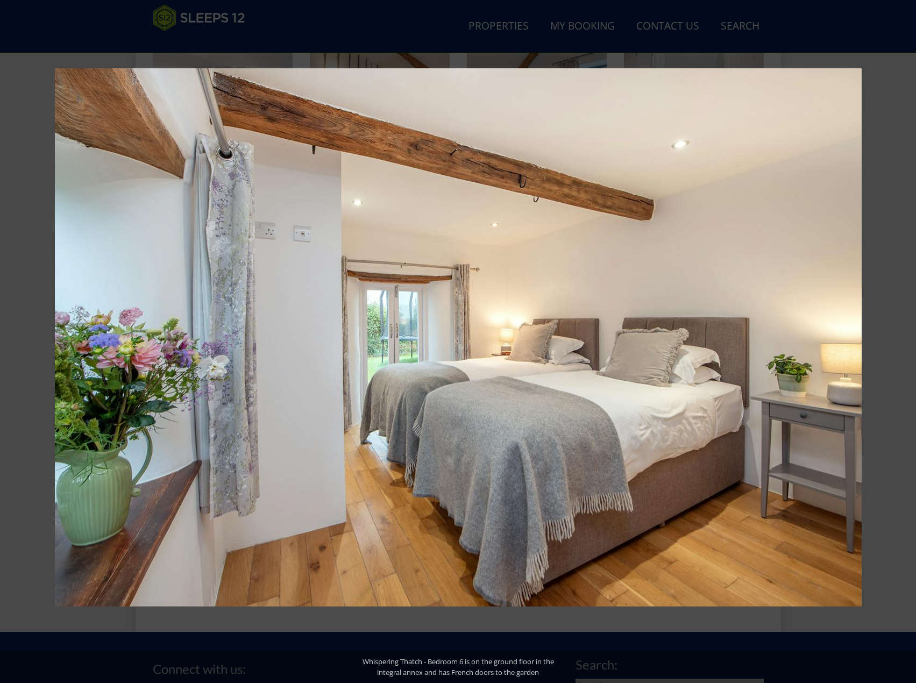
click at [6, 343] on button at bounding box center [19, 342] width 38 height 54
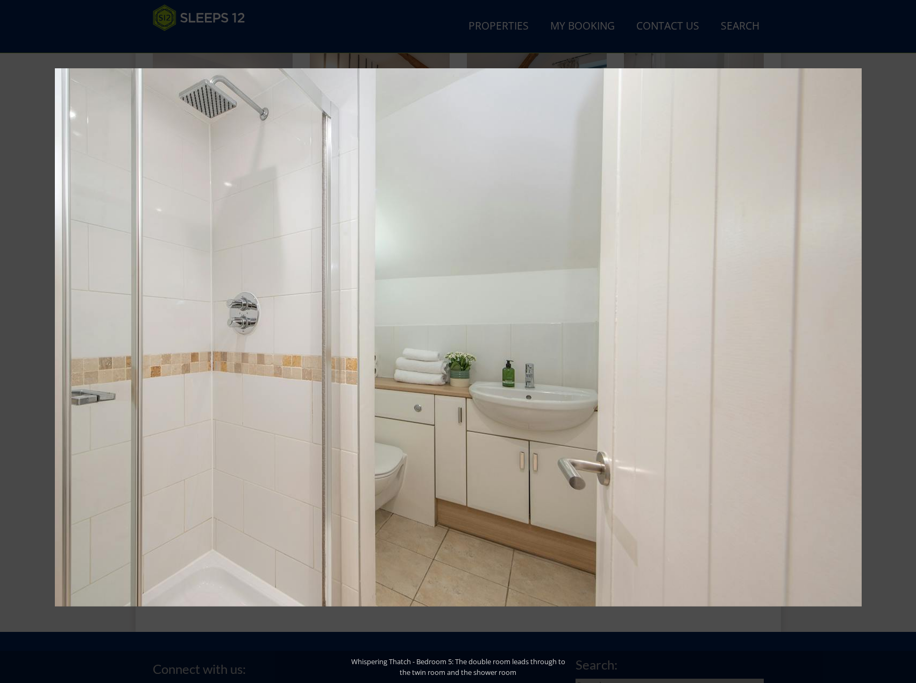
click at [6, 343] on button at bounding box center [19, 342] width 38 height 54
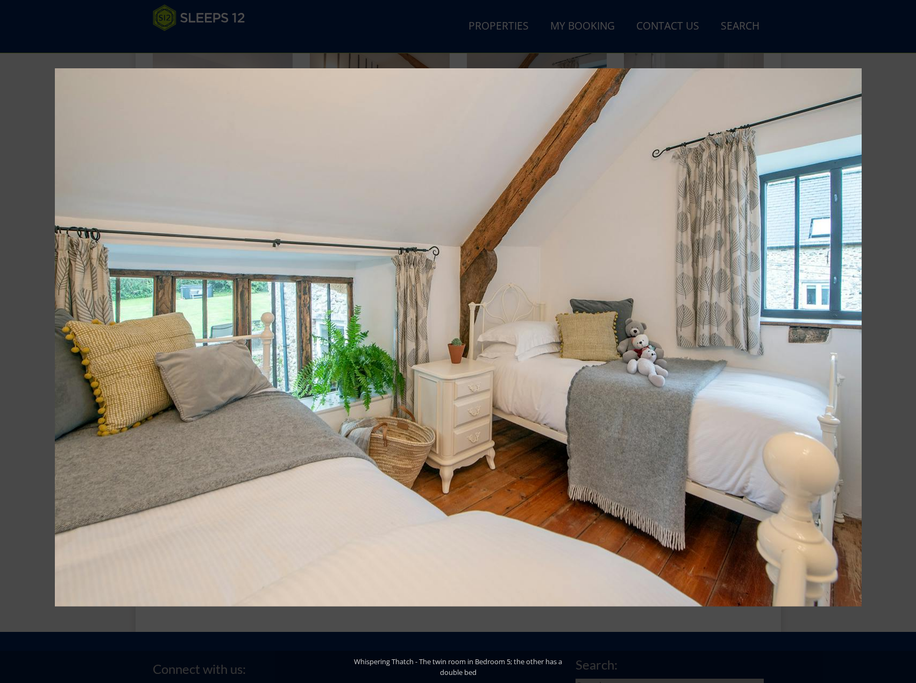
click at [6, 343] on button at bounding box center [19, 342] width 38 height 54
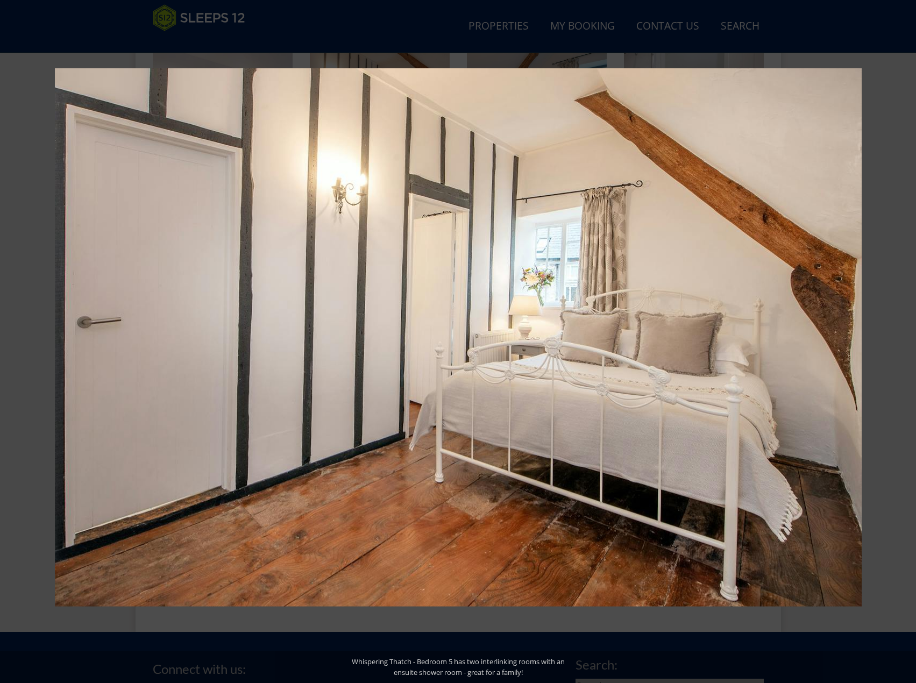
click at [6, 343] on button at bounding box center [19, 342] width 38 height 54
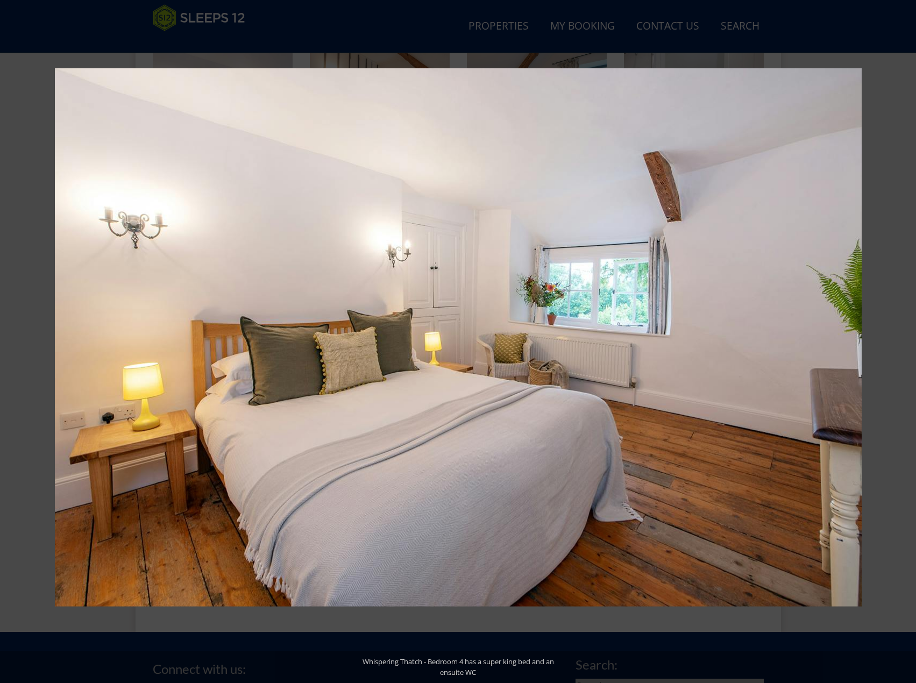
click at [6, 343] on button at bounding box center [19, 342] width 38 height 54
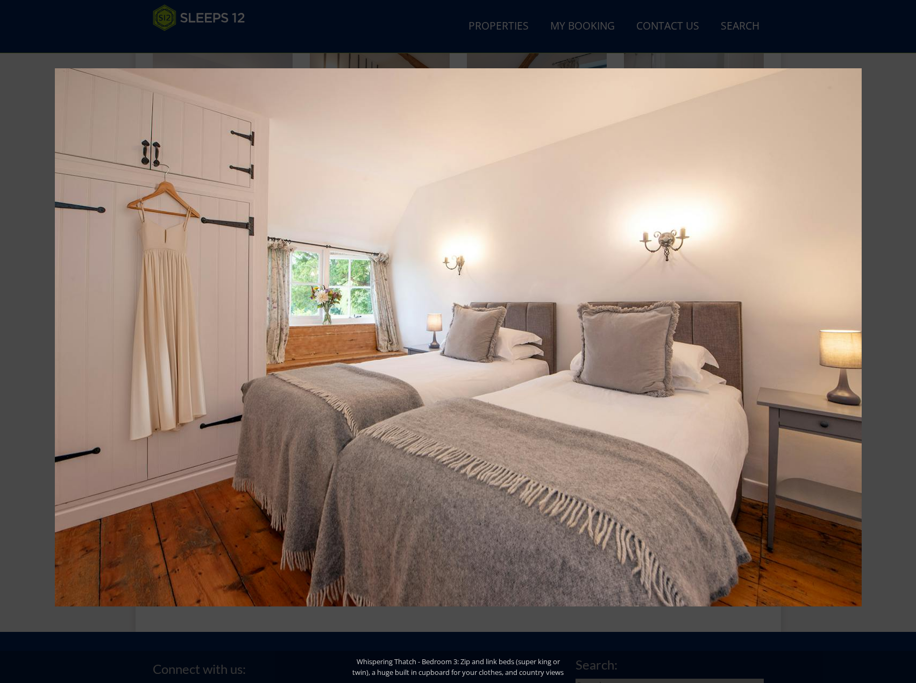
click at [6, 343] on button at bounding box center [19, 342] width 38 height 54
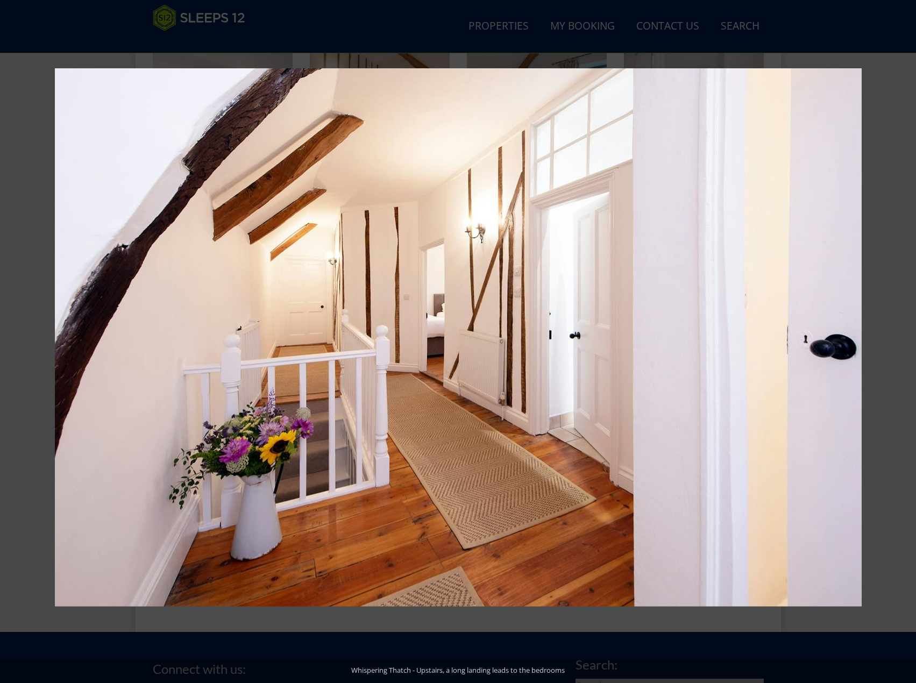
click at [6, 343] on button at bounding box center [19, 342] width 38 height 54
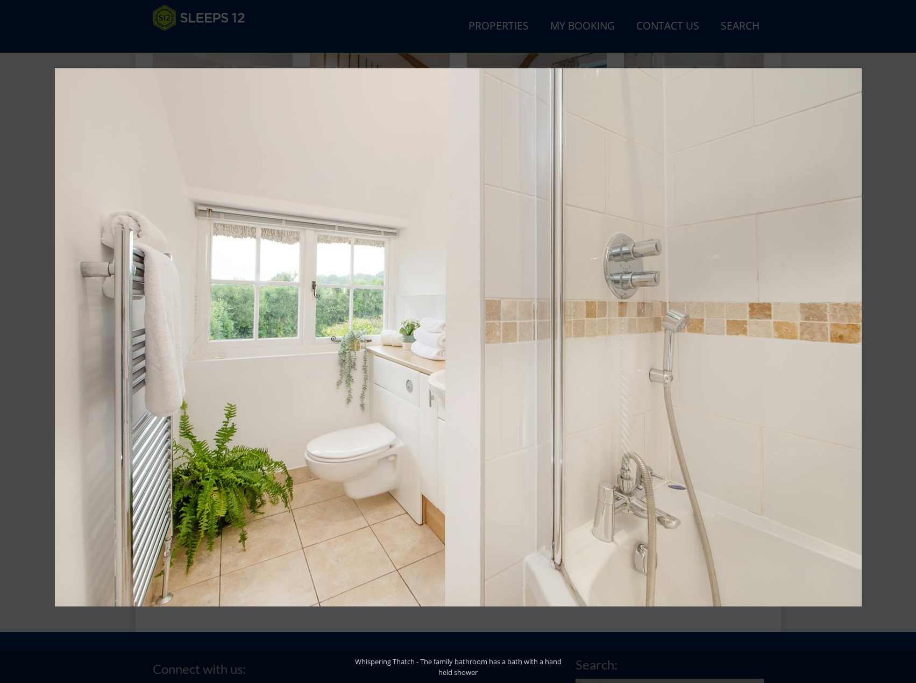
click at [6, 343] on button at bounding box center [19, 342] width 38 height 54
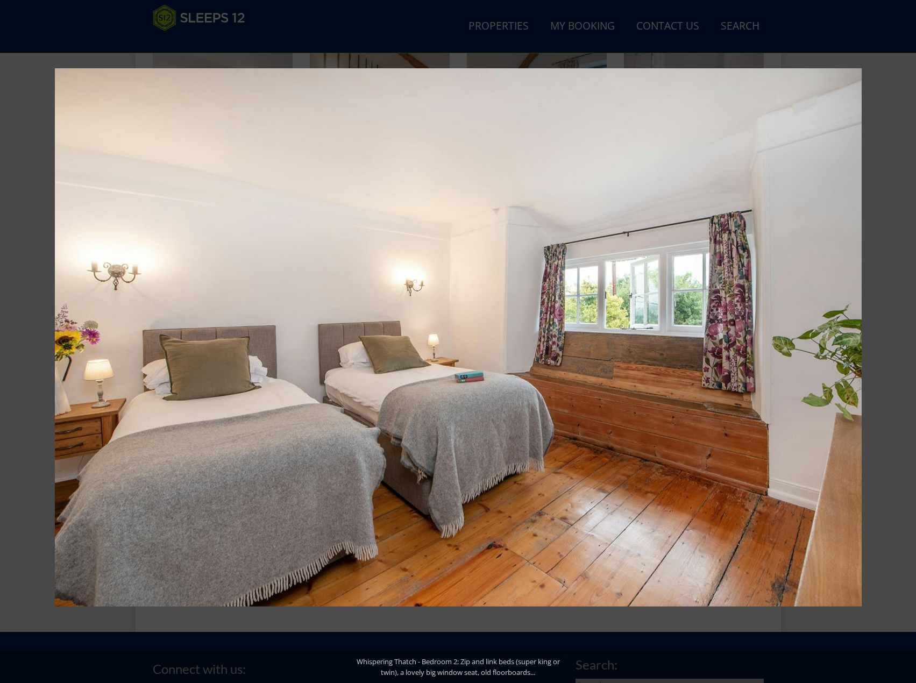
click at [6, 343] on button at bounding box center [19, 342] width 38 height 54
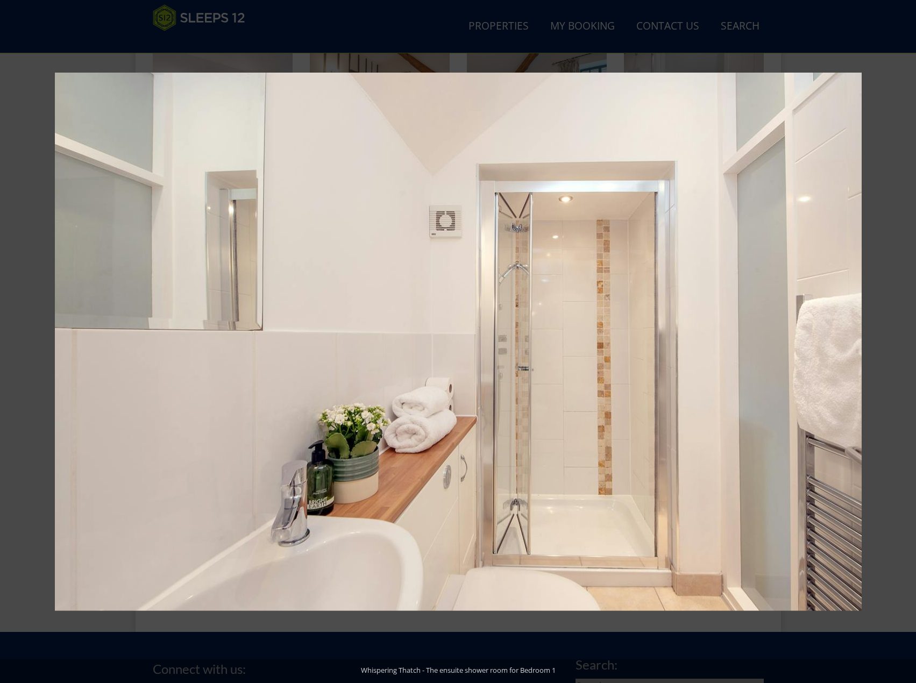
click at [6, 343] on button at bounding box center [19, 342] width 38 height 54
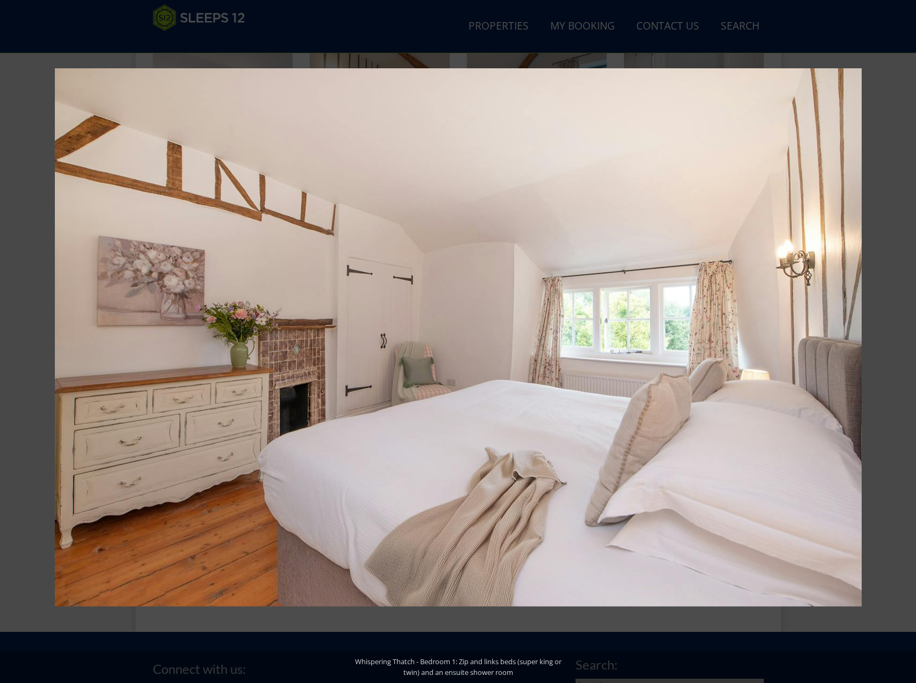
click at [6, 343] on button at bounding box center [19, 342] width 38 height 54
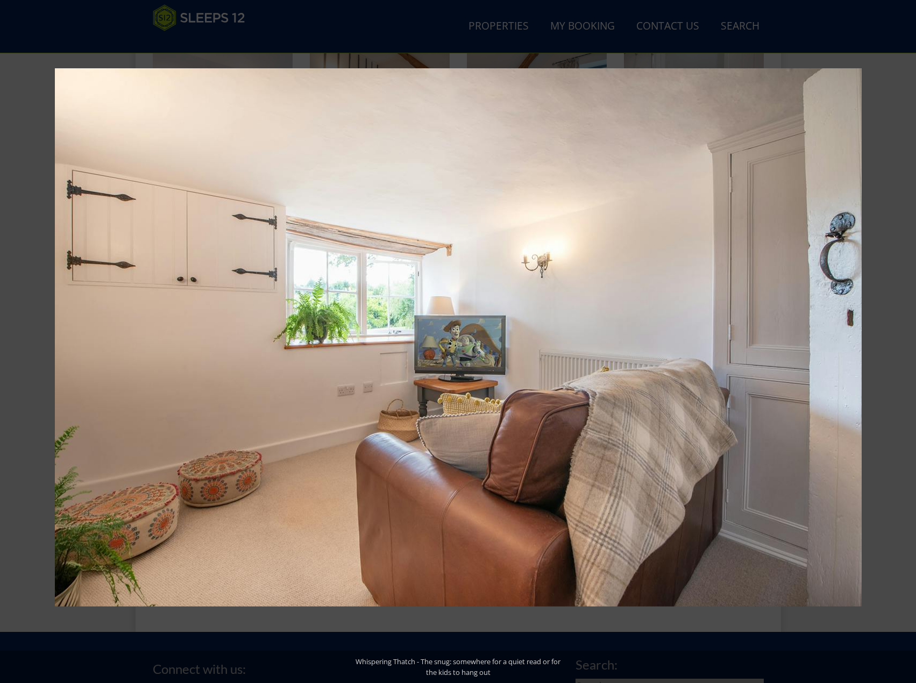
click at [6, 343] on button at bounding box center [19, 342] width 38 height 54
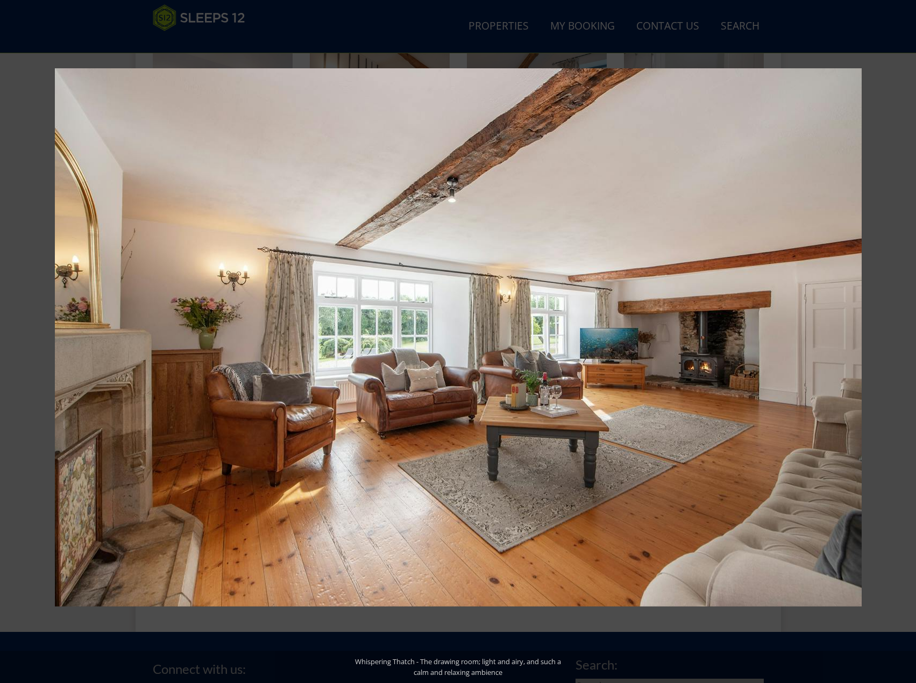
click at [6, 343] on button at bounding box center [19, 342] width 38 height 54
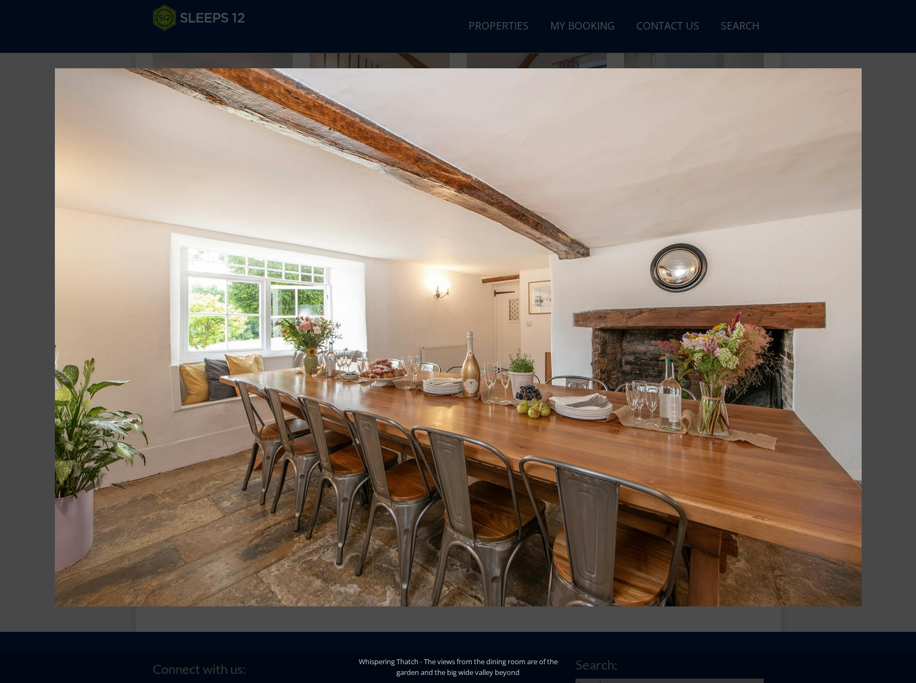
click at [6, 343] on button at bounding box center [19, 342] width 38 height 54
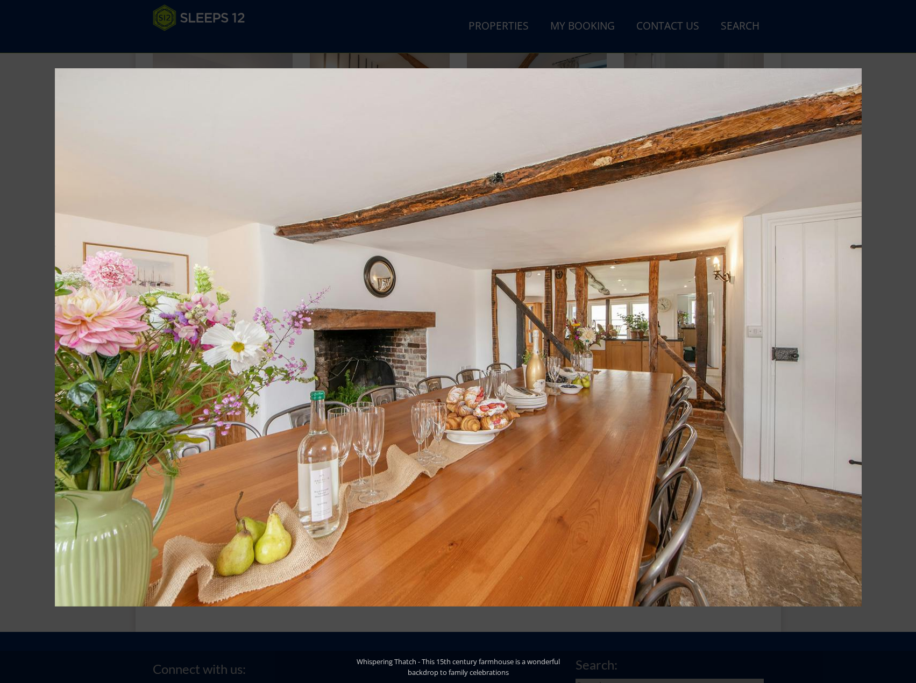
click at [6, 343] on button at bounding box center [19, 342] width 38 height 54
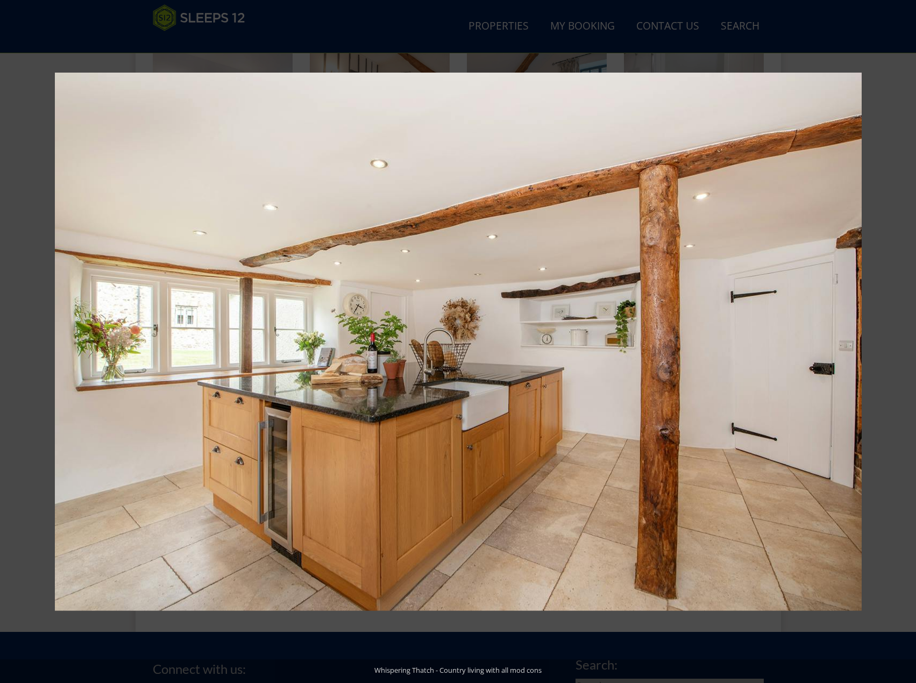
click at [6, 343] on button at bounding box center [19, 342] width 38 height 54
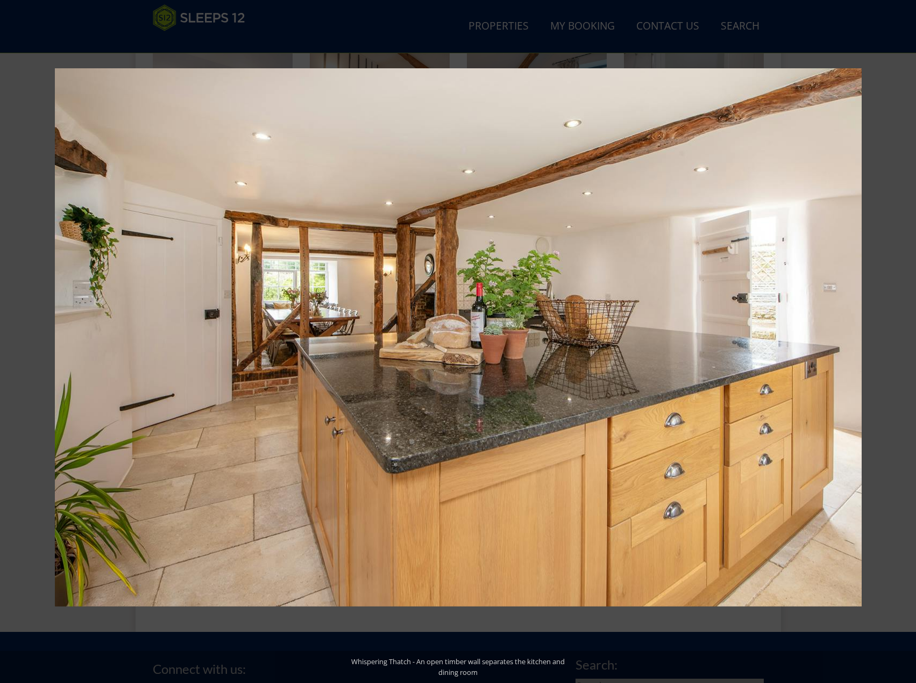
click at [6, 343] on button at bounding box center [19, 342] width 38 height 54
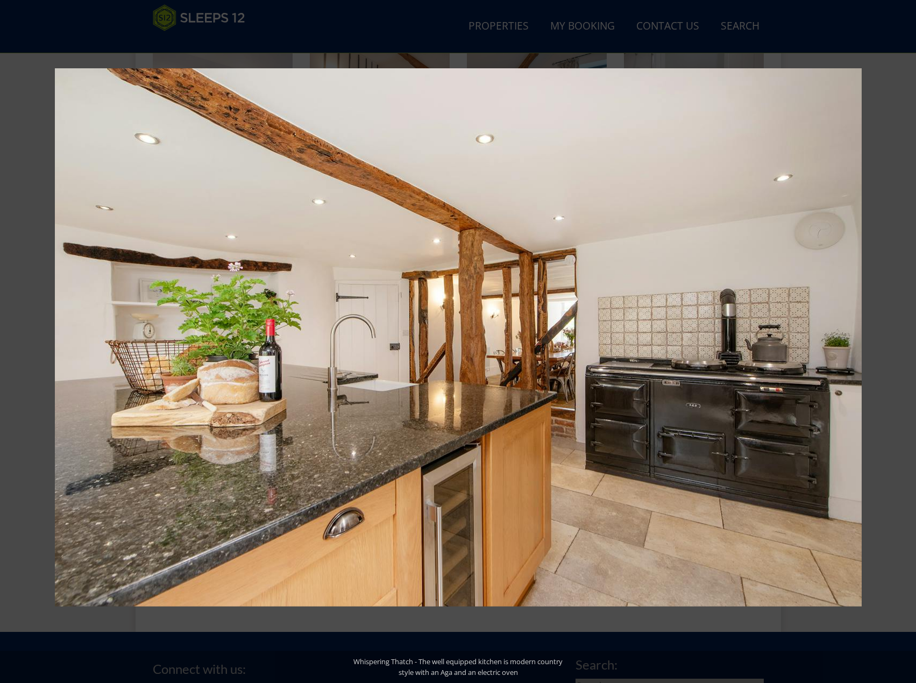
click at [6, 343] on button at bounding box center [19, 342] width 38 height 54
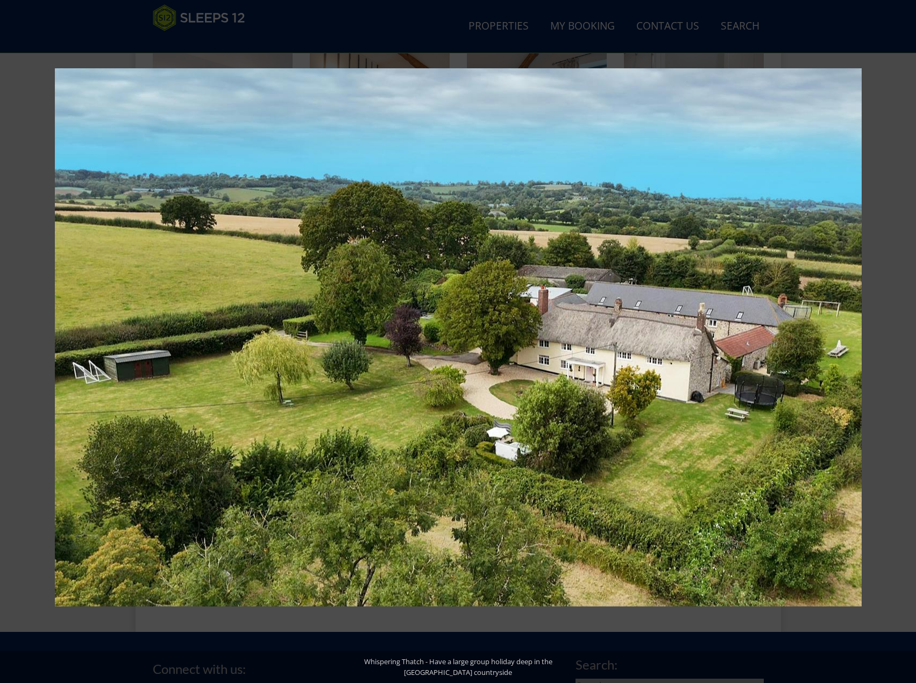
click at [6, 343] on button at bounding box center [19, 342] width 38 height 54
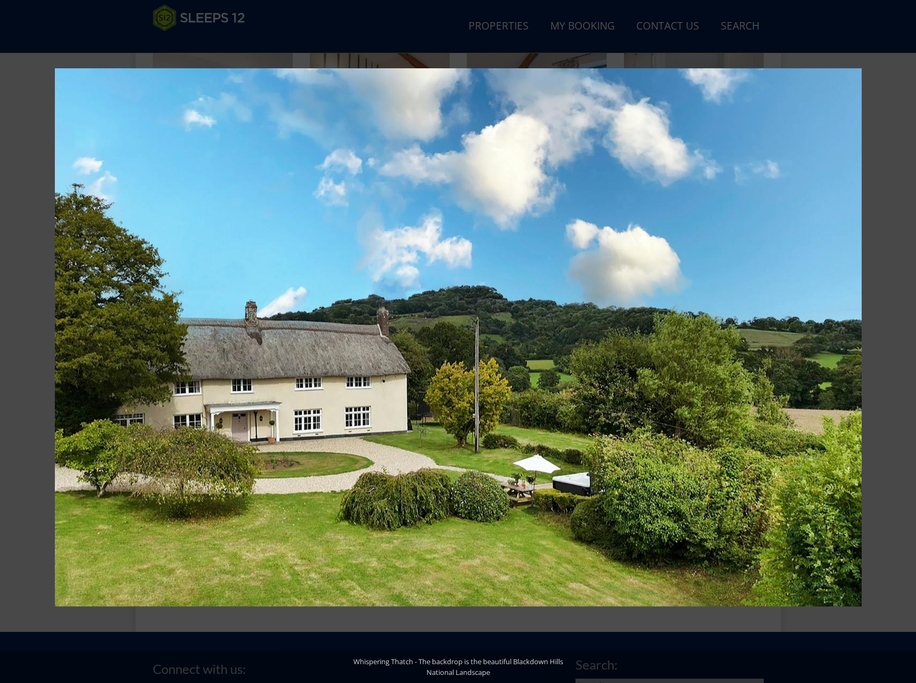
click at [6, 343] on button at bounding box center [19, 342] width 38 height 54
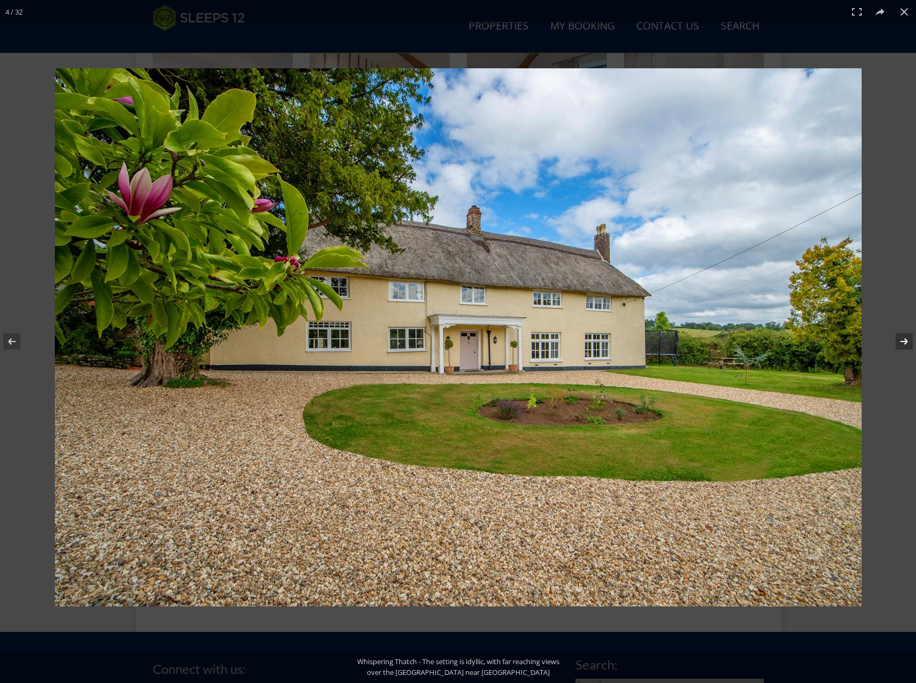
click at [899, 343] on button at bounding box center [898, 342] width 38 height 54
